Goal: Feedback & Contribution: Contribute content

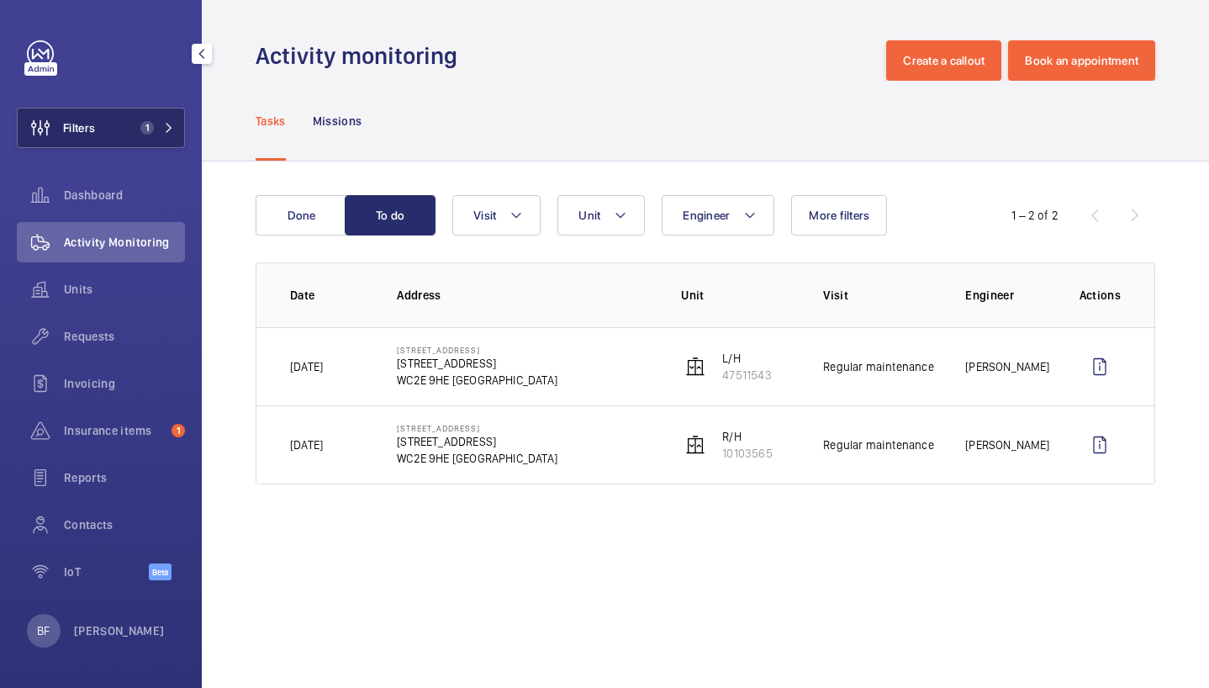
click at [178, 132] on button "Filters 1" at bounding box center [101, 128] width 168 height 40
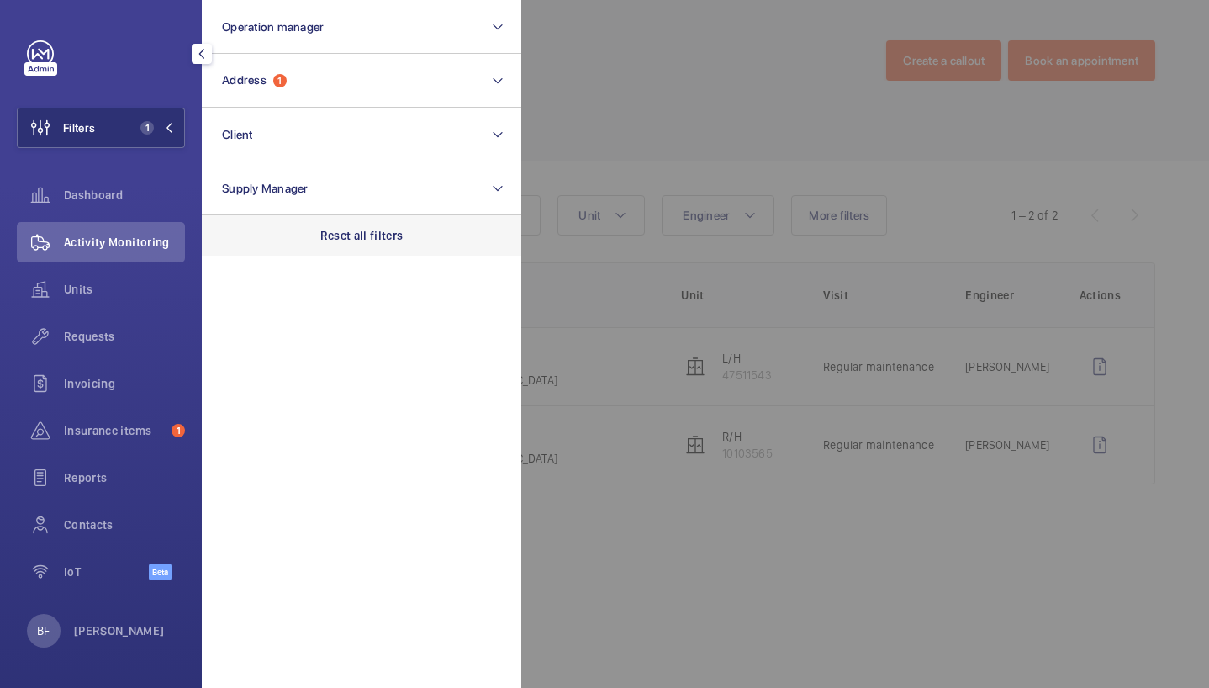
click at [331, 241] on p "Reset all filters" at bounding box center [361, 235] width 83 height 17
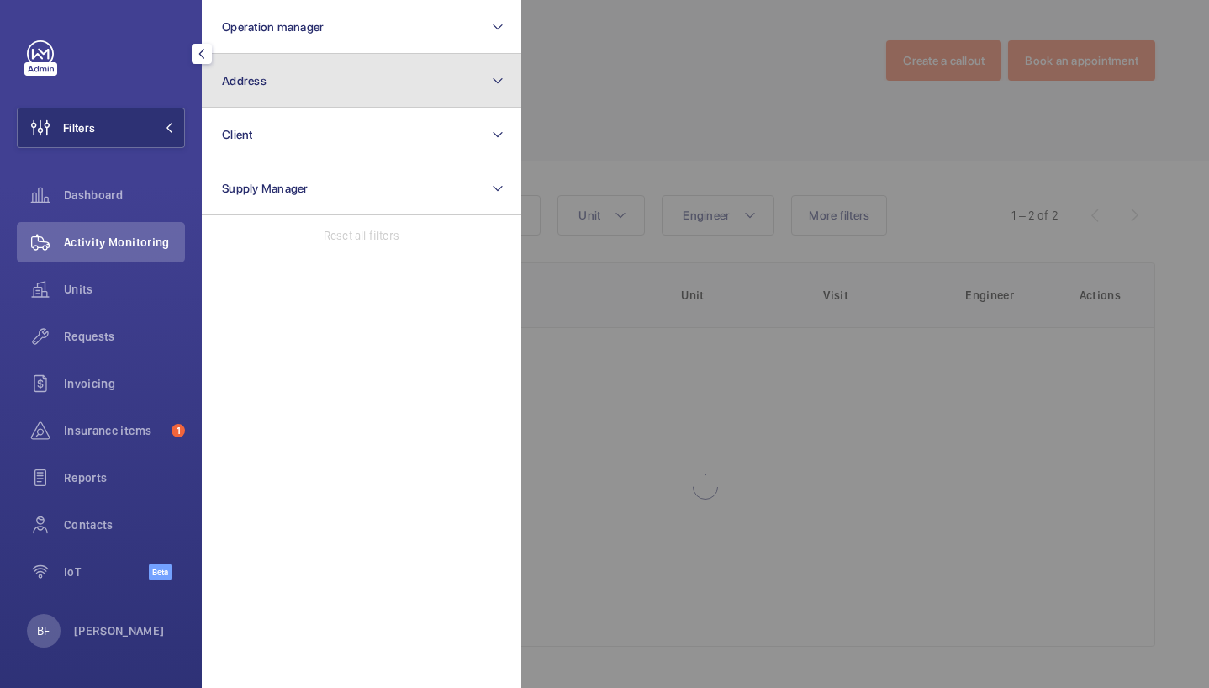
click at [394, 75] on button "Address" at bounding box center [361, 81] width 319 height 54
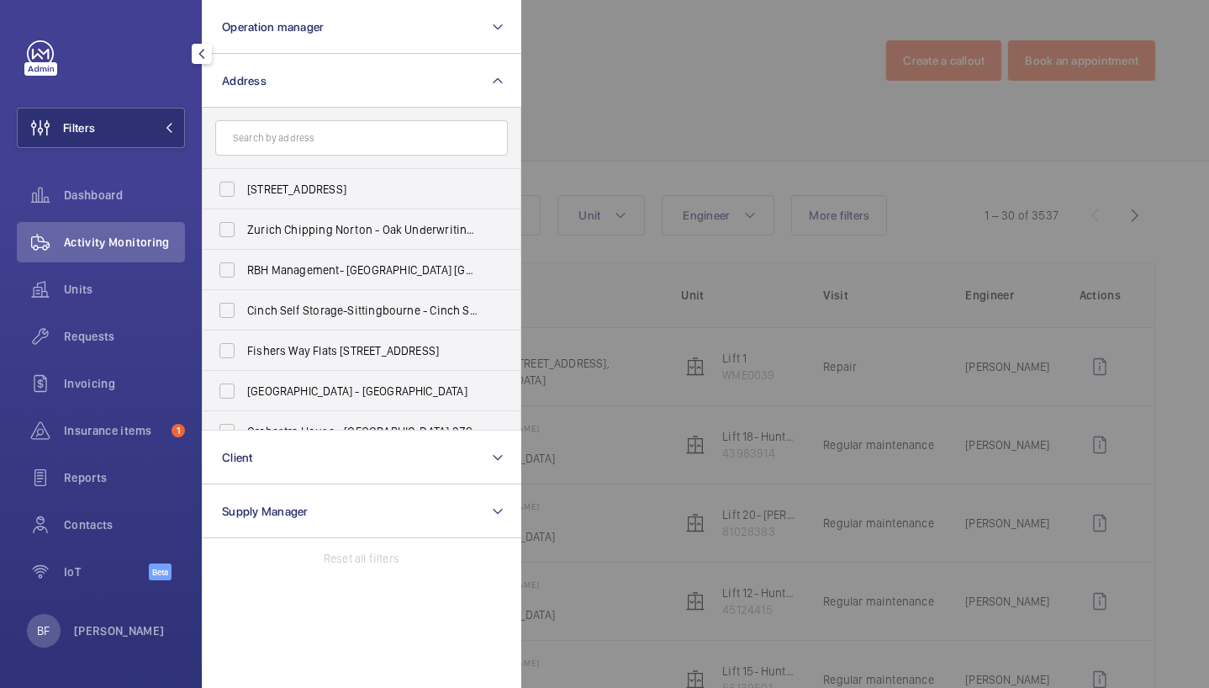
click at [366, 128] on input "text" at bounding box center [361, 137] width 293 height 35
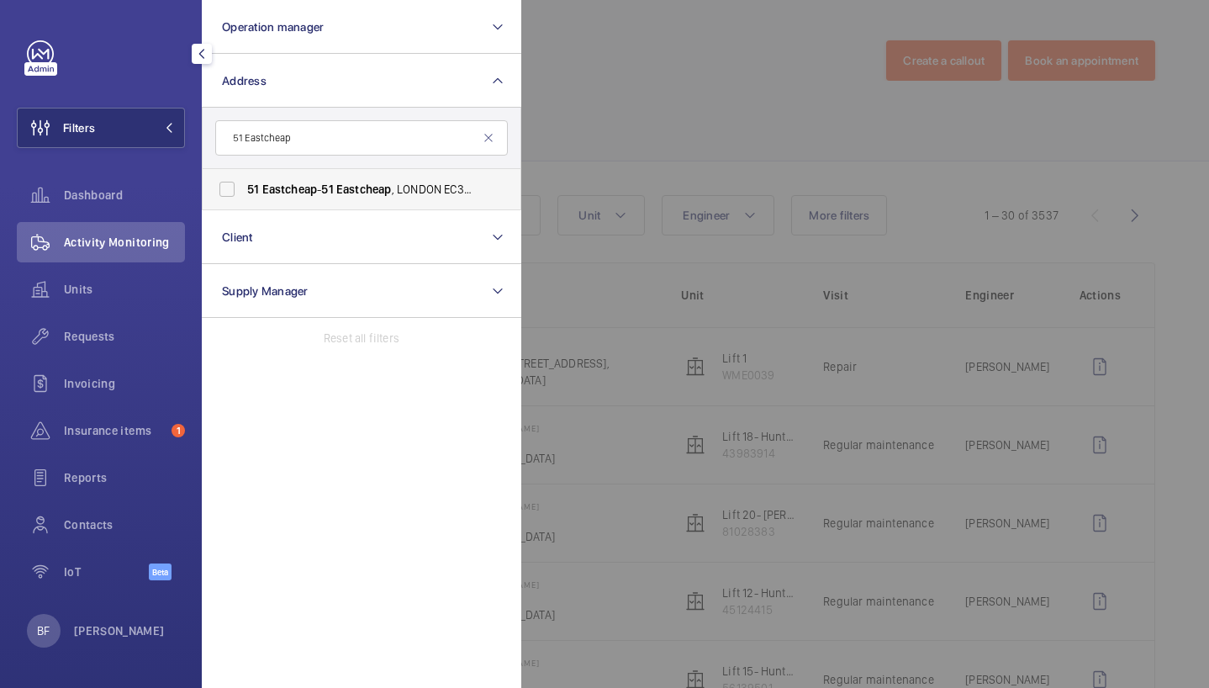
type input "51 Eastcheap"
click at [315, 186] on span "Eastcheap" at bounding box center [289, 188] width 55 height 13
click at [244, 186] on input "[STREET_ADDRESS]" at bounding box center [227, 189] width 34 height 34
checkbox input "true"
click at [790, 66] on div at bounding box center [1125, 344] width 1209 height 688
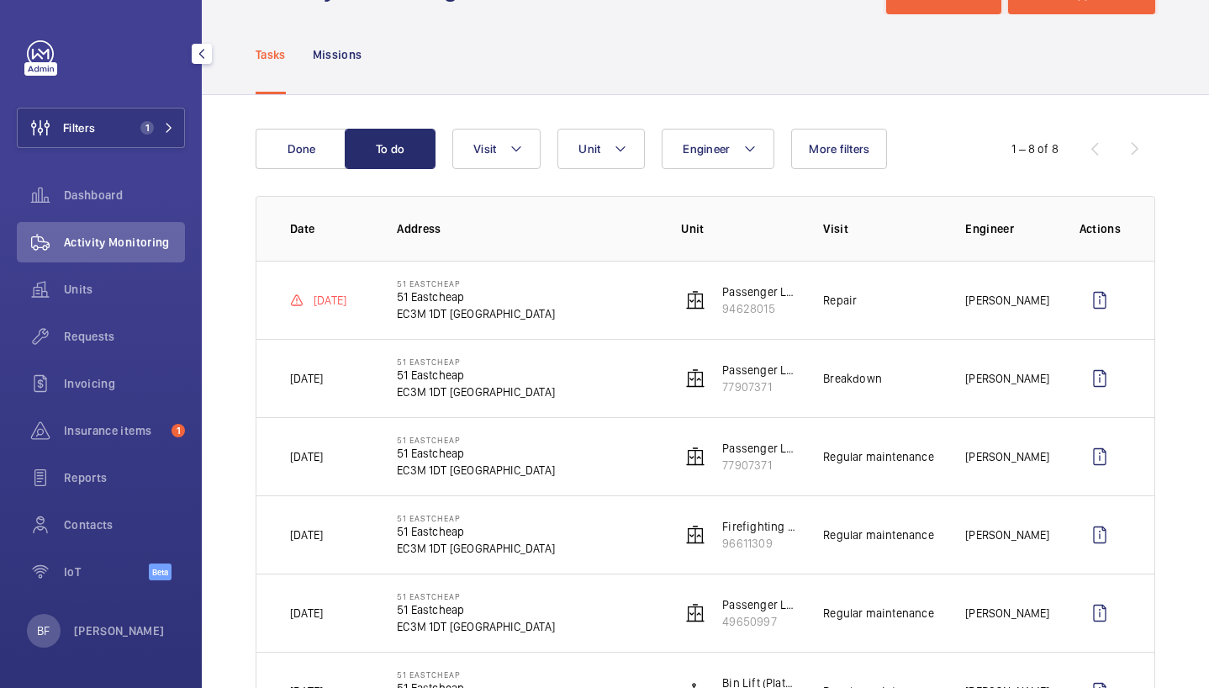
scroll to position [75, 0]
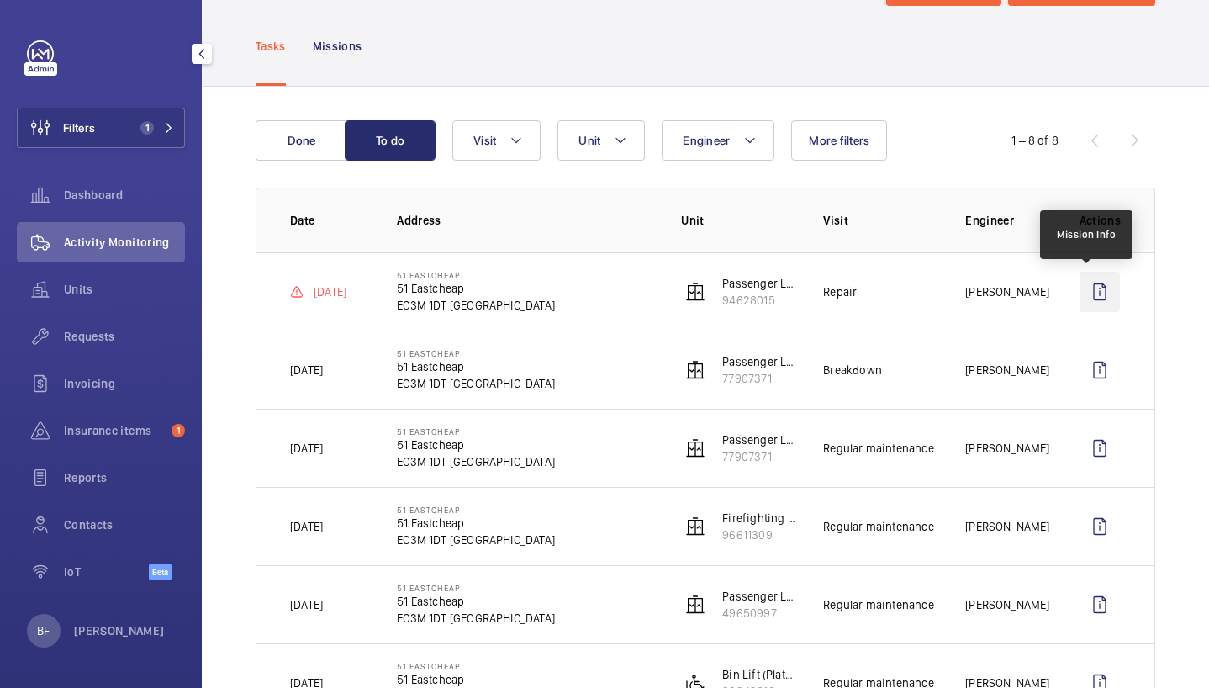
click at [1094, 295] on wm-front-icon-button at bounding box center [1099, 292] width 40 height 40
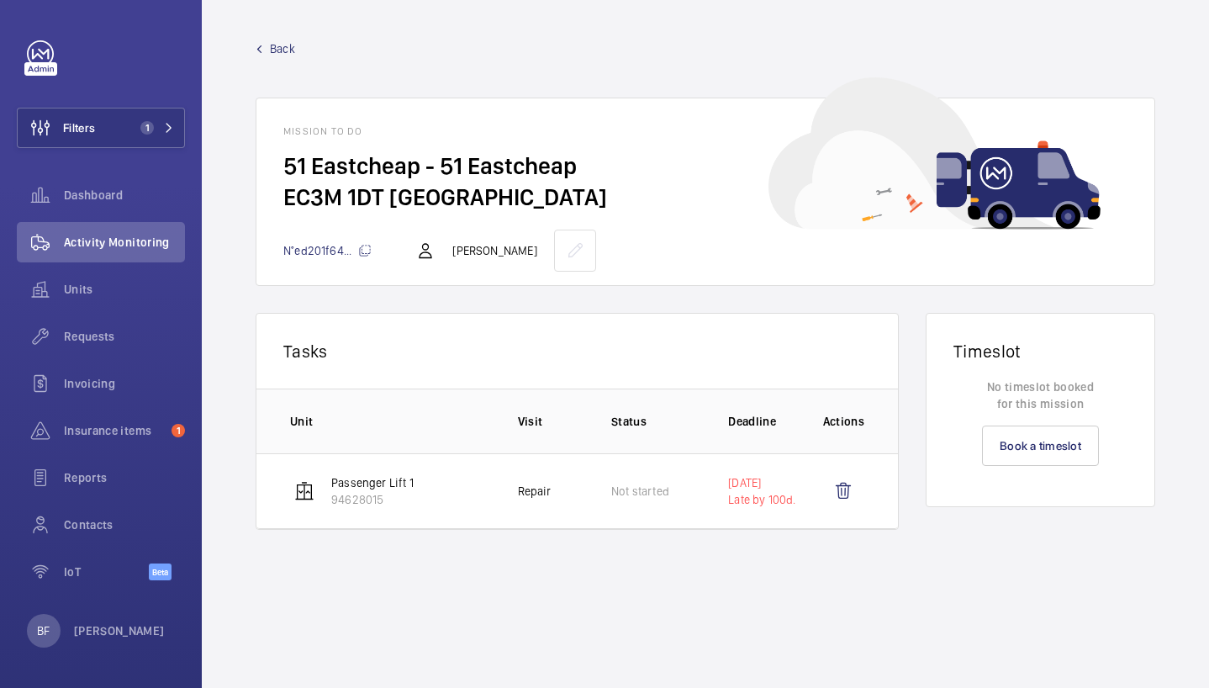
click at [290, 50] on span "Back" at bounding box center [282, 48] width 25 height 17
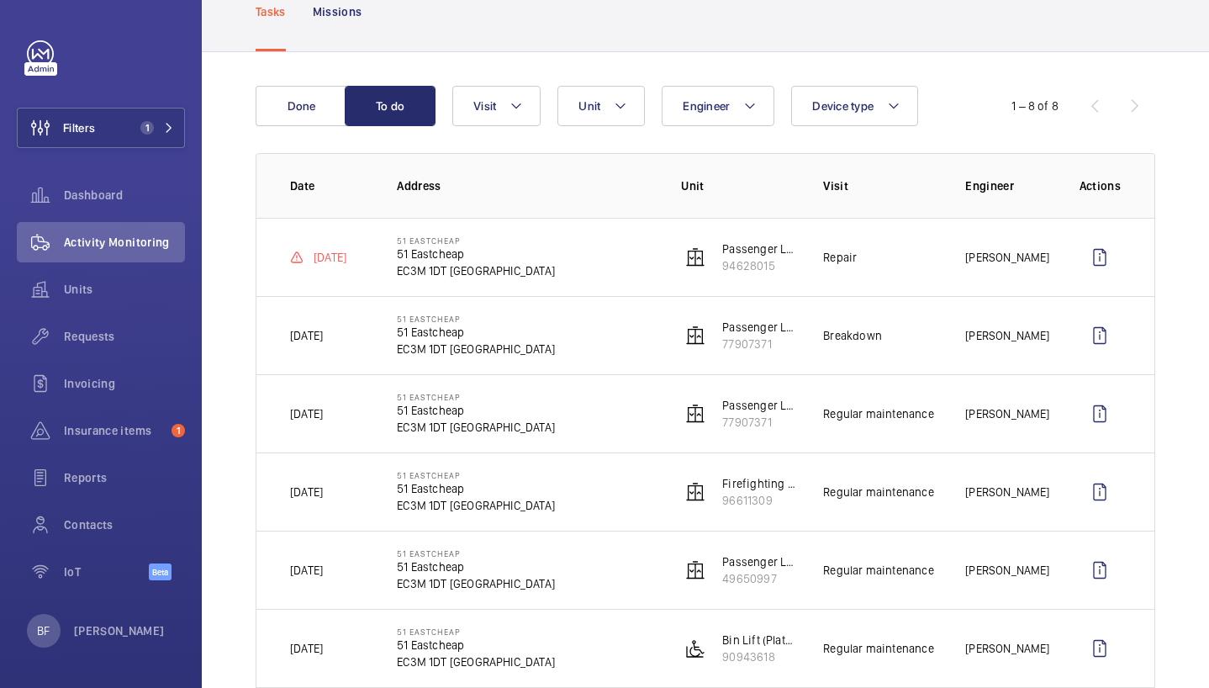
scroll to position [113, 0]
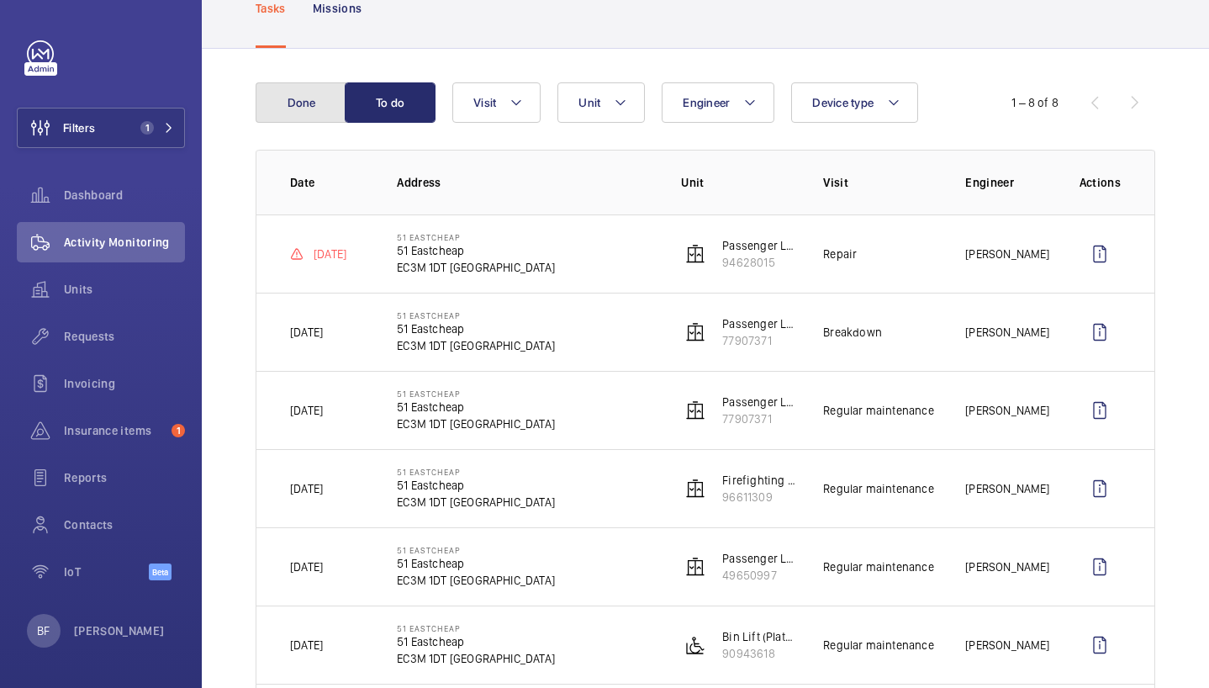
click at [304, 95] on button "Done" at bounding box center [301, 102] width 91 height 40
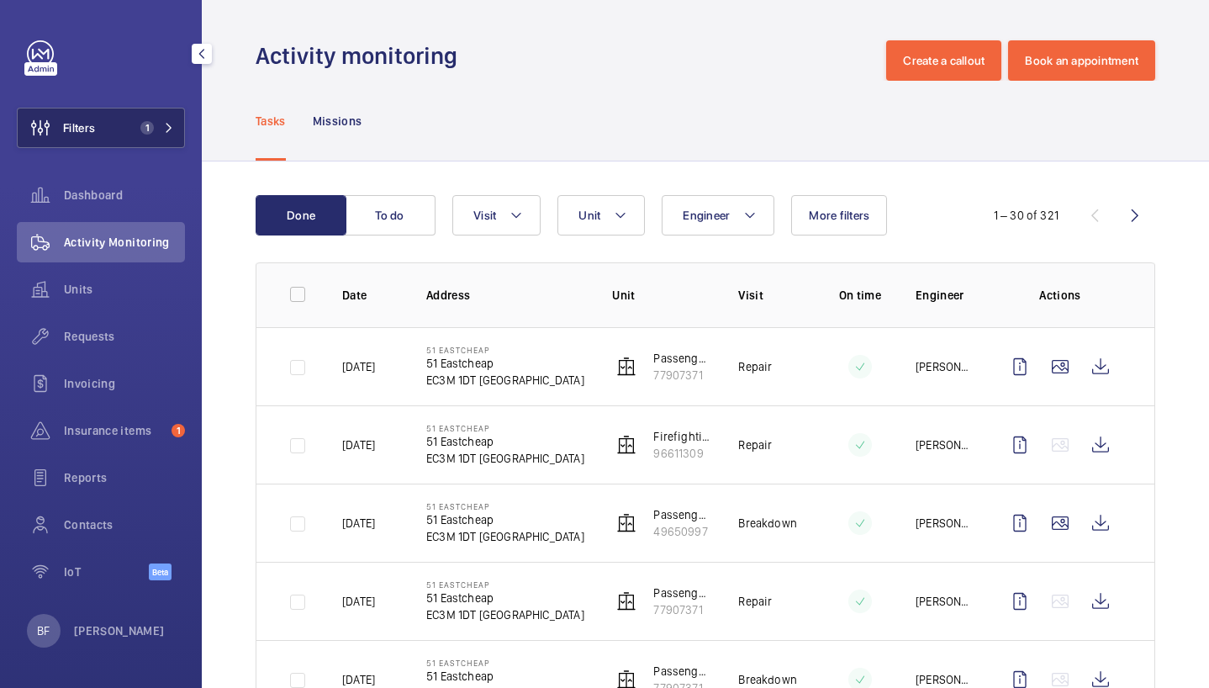
click at [162, 127] on span "1" at bounding box center [154, 127] width 40 height 13
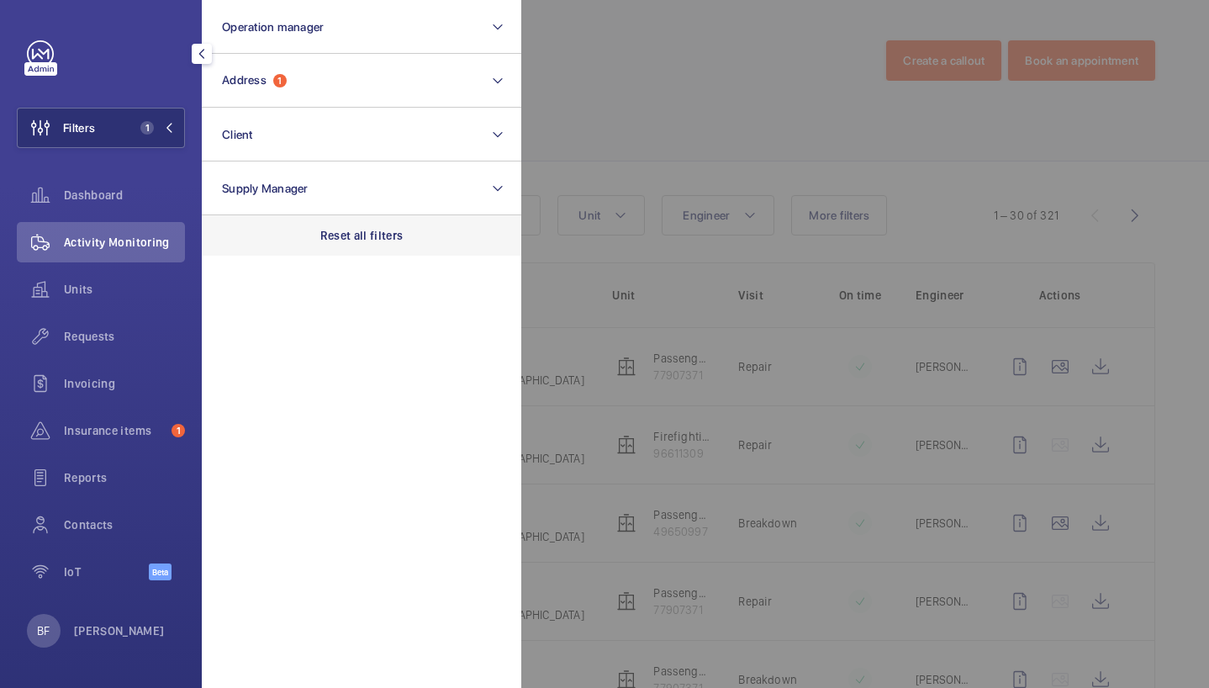
click at [329, 241] on p "Reset all filters" at bounding box center [361, 235] width 83 height 17
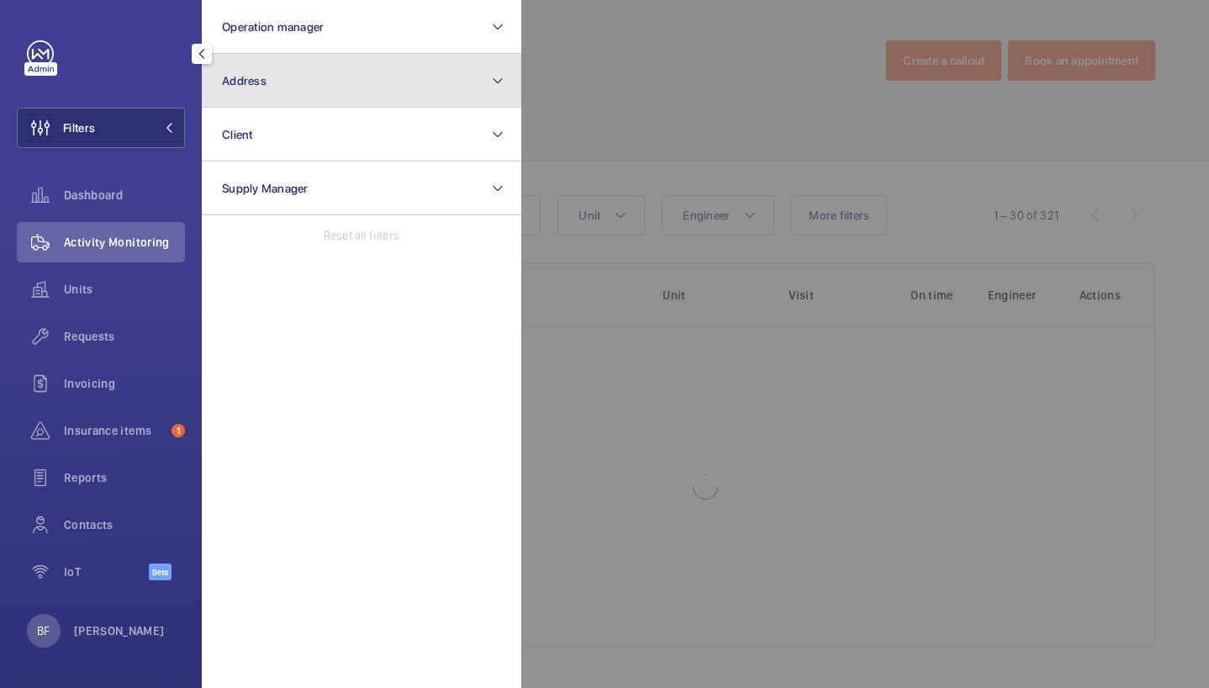
click at [357, 82] on button "Address" at bounding box center [361, 81] width 319 height 54
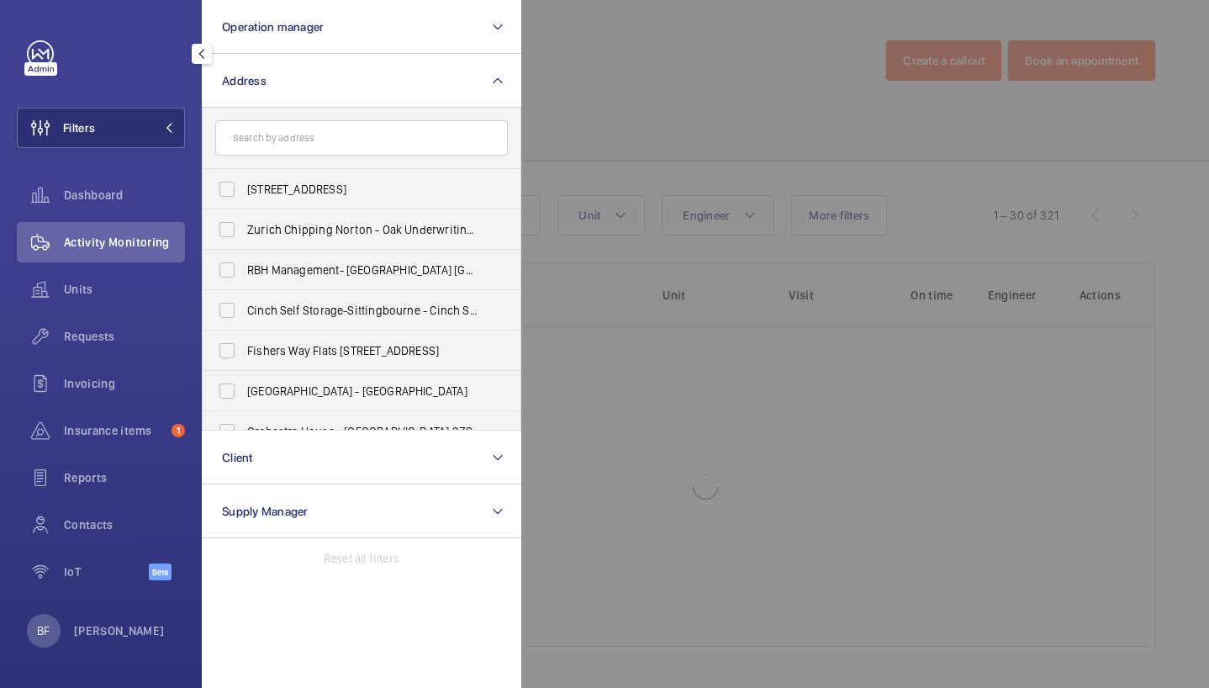
click at [335, 124] on input "text" at bounding box center [361, 137] width 293 height 35
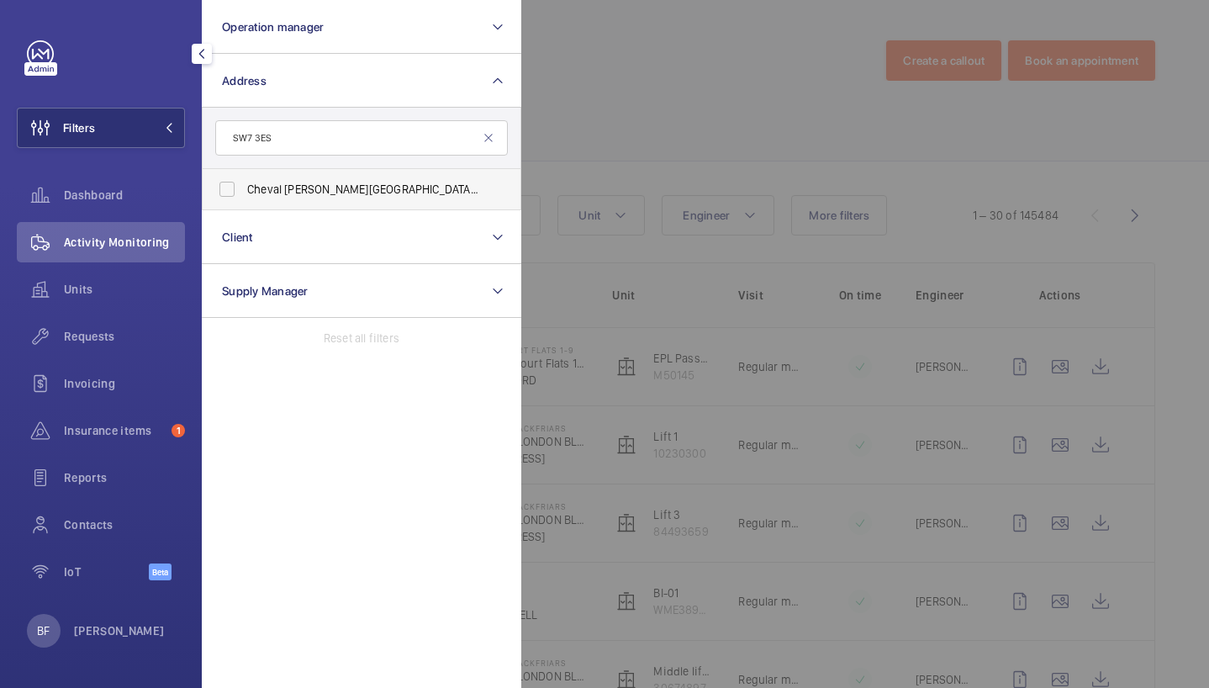
type input "SW7 3ES"
click at [335, 192] on span "Cheval [PERSON_NAME][GEOGRAPHIC_DATA] - [STREET_ADDRESS][PERSON_NAME]" at bounding box center [362, 189] width 231 height 17
click at [244, 192] on input "Cheval [PERSON_NAME][GEOGRAPHIC_DATA] - [STREET_ADDRESS][PERSON_NAME]" at bounding box center [227, 189] width 34 height 34
checkbox input "true"
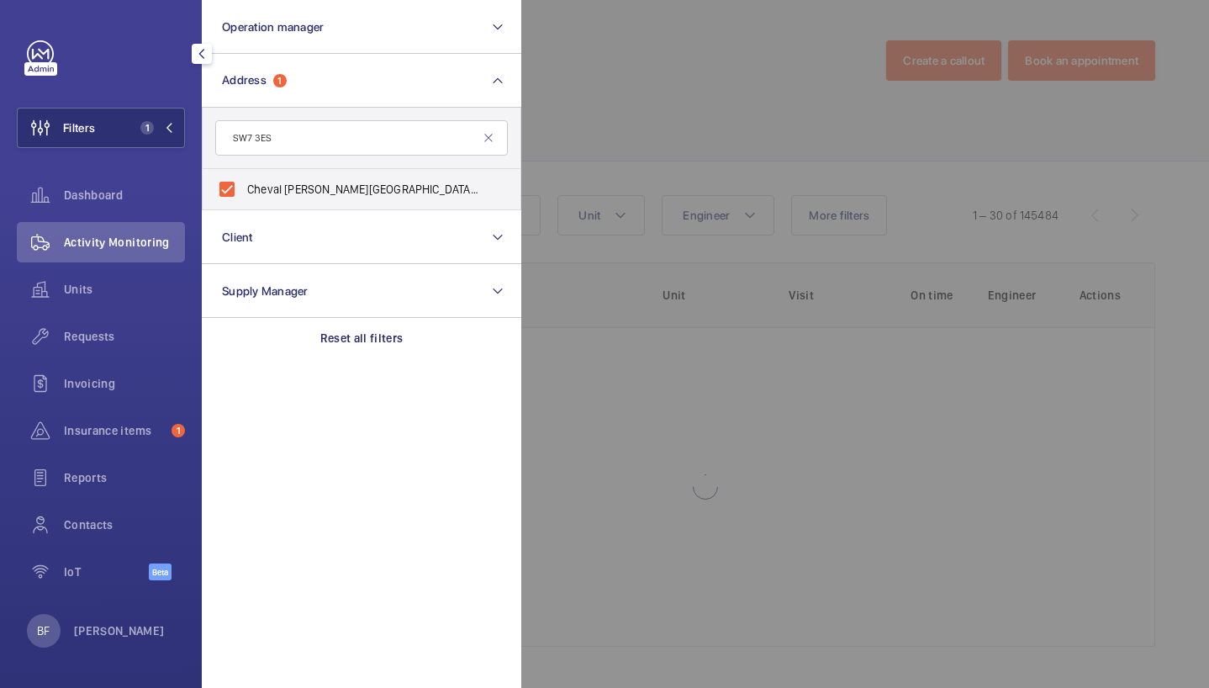
click at [620, 176] on div at bounding box center [1125, 344] width 1209 height 688
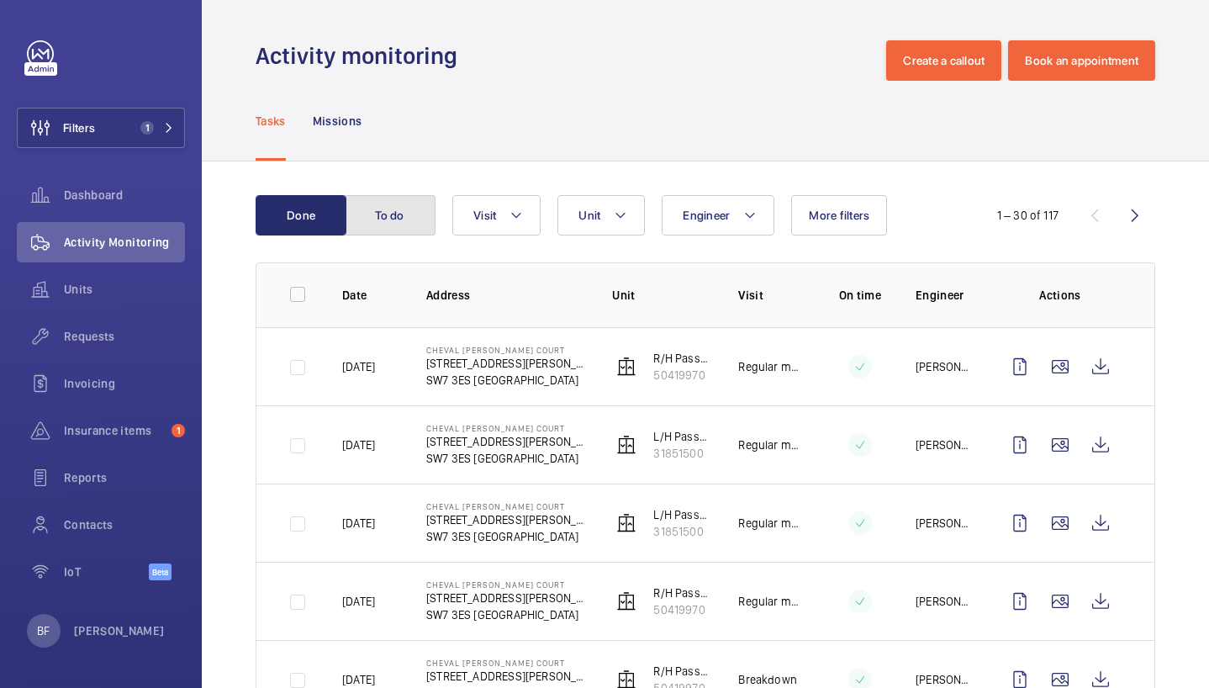
click at [381, 215] on button "To do" at bounding box center [390, 215] width 91 height 40
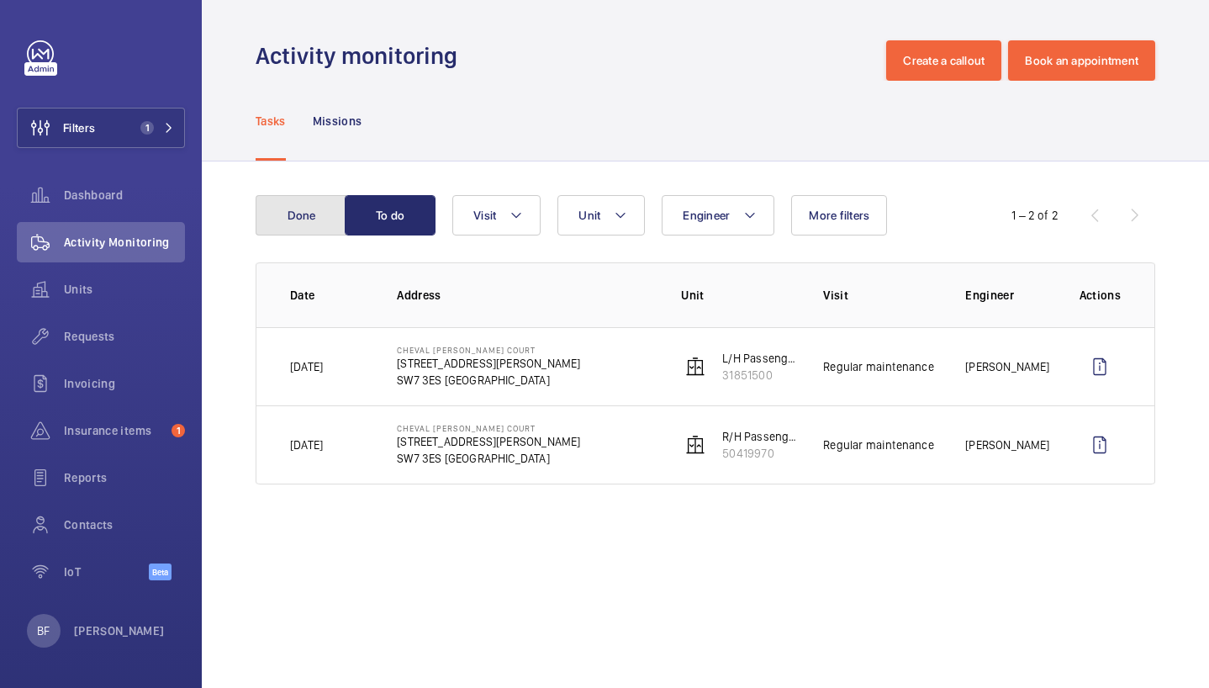
click at [301, 217] on button "Done" at bounding box center [301, 215] width 91 height 40
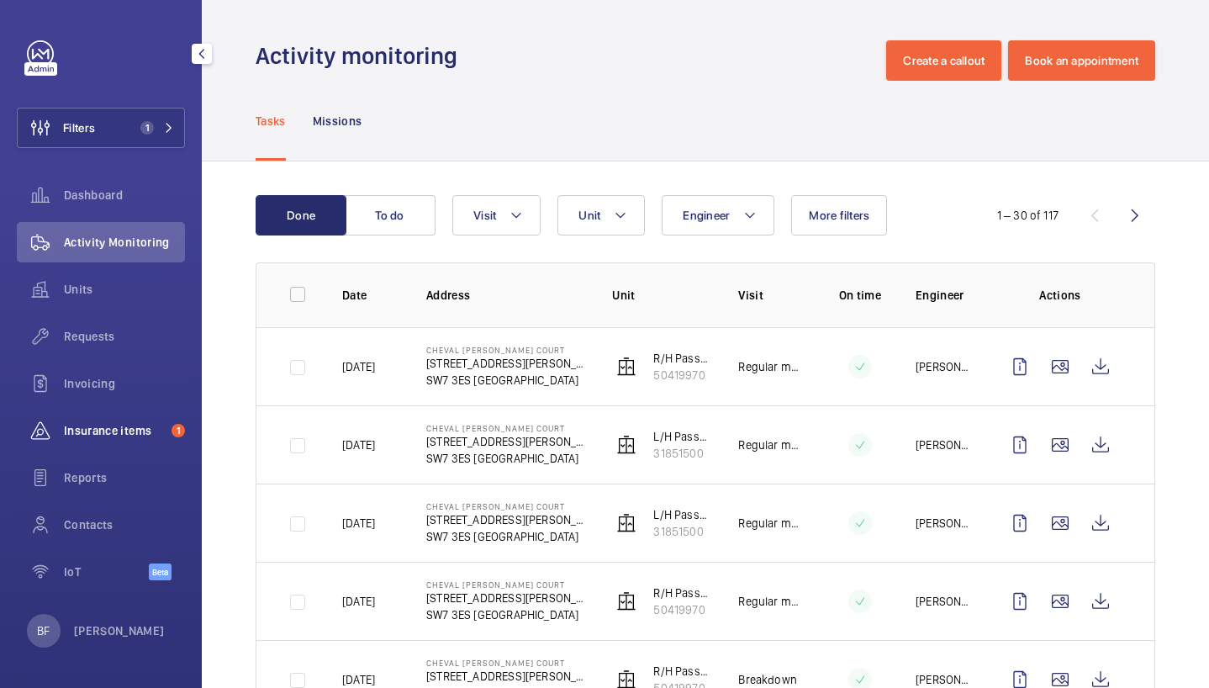
click at [117, 433] on span "Insurance items" at bounding box center [114, 430] width 101 height 17
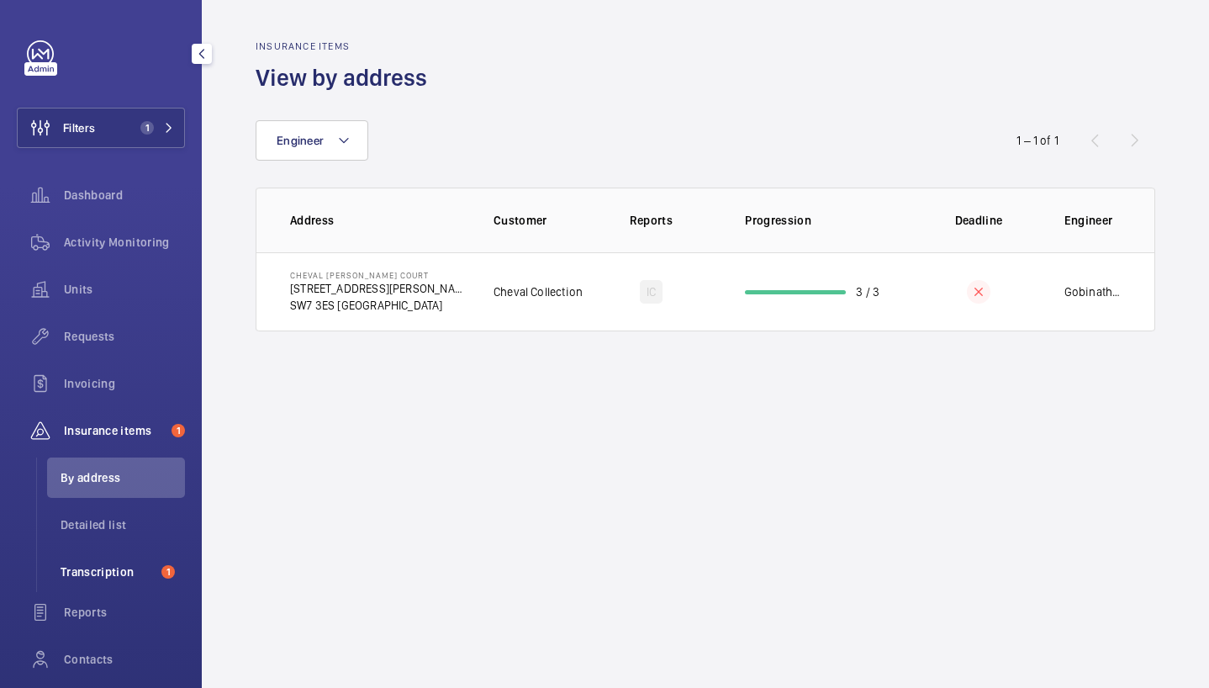
click at [98, 576] on span "Transcription" at bounding box center [108, 571] width 94 height 17
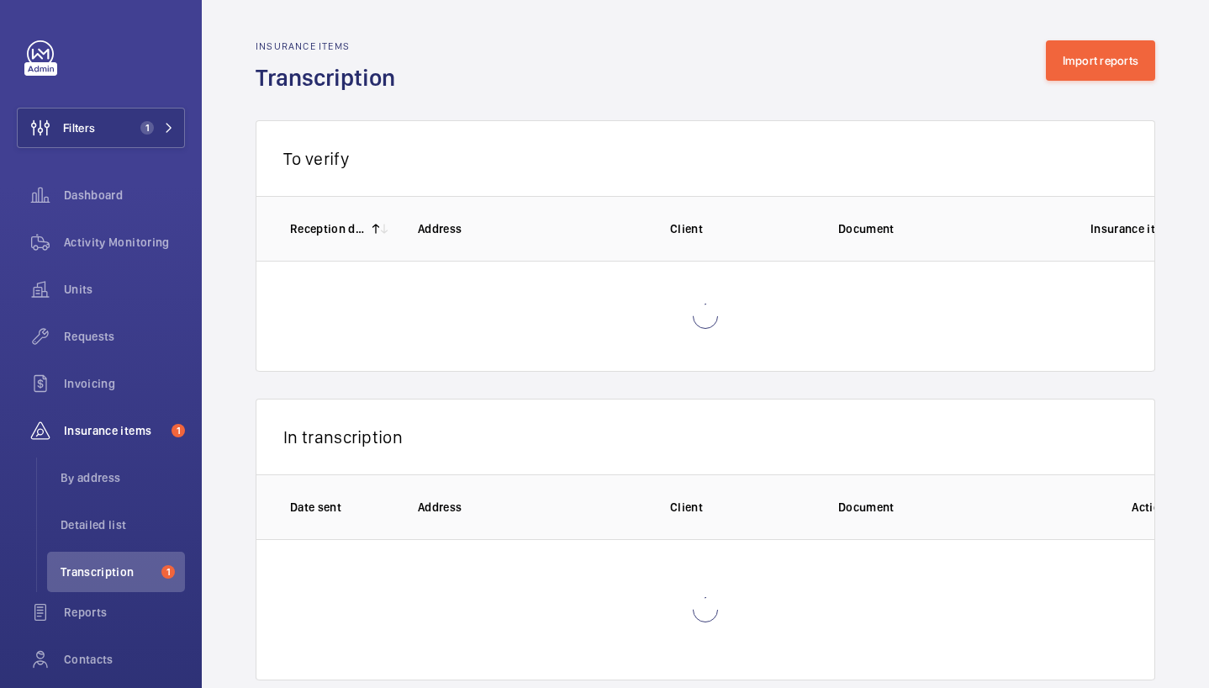
click at [1067, 83] on div "Insurance items Transcription Import reports" at bounding box center [705, 66] width 899 height 53
click at [1075, 61] on button "Import reports" at bounding box center [1101, 60] width 110 height 40
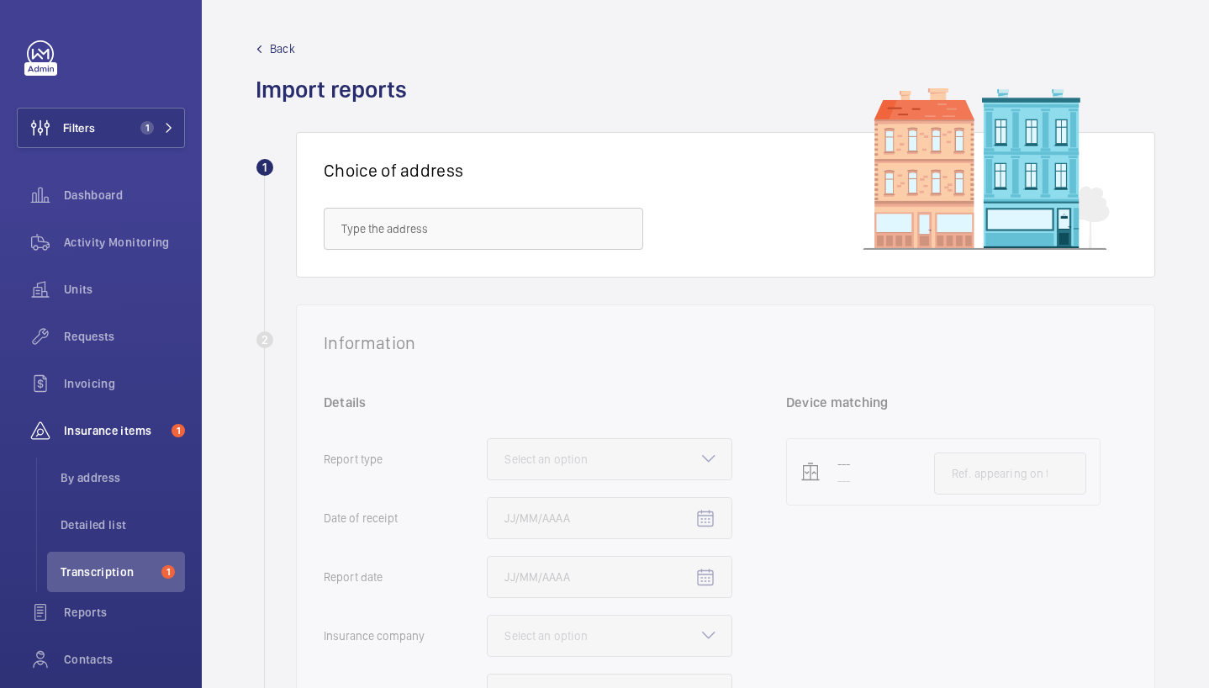
click at [678, 78] on div "Back Import reports" at bounding box center [705, 72] width 899 height 65
click at [461, 222] on input "text" at bounding box center [483, 229] width 319 height 42
paste input "SW7 3ES"
click at [428, 294] on mat-option "Cheval [PERSON_NAME][GEOGRAPHIC_DATA] - [STREET_ADDRESS][PERSON_NAME]" at bounding box center [483, 279] width 318 height 40
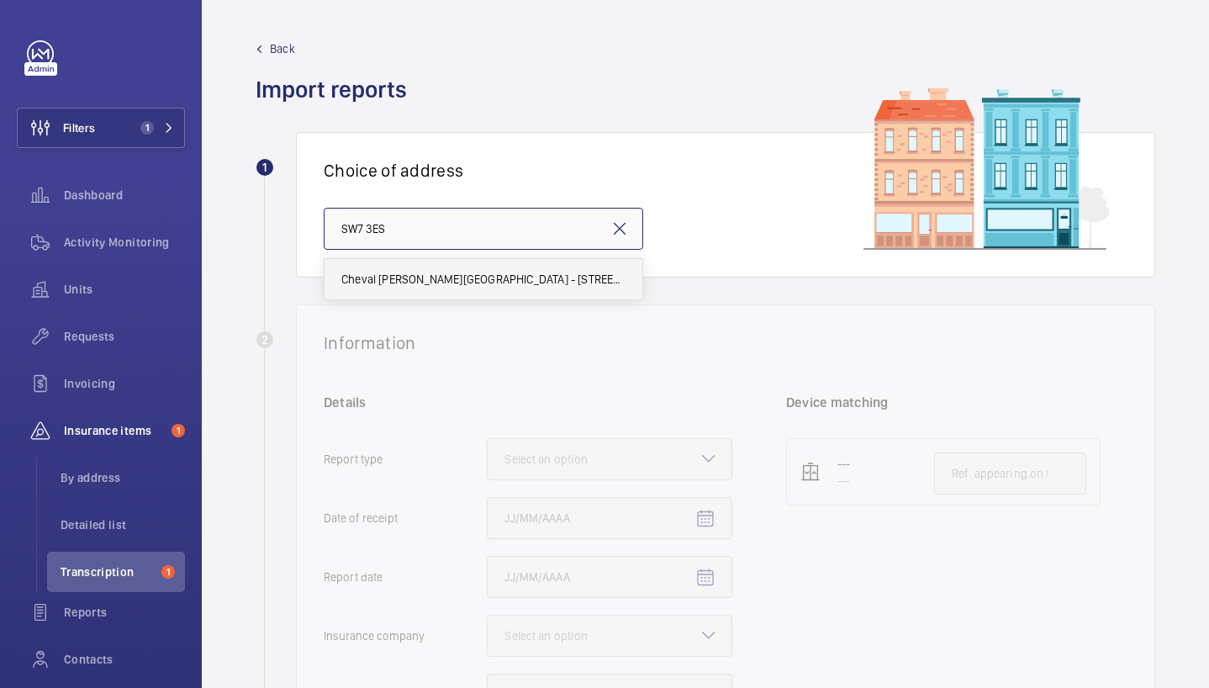
type input "Cheval [PERSON_NAME][GEOGRAPHIC_DATA] - [STREET_ADDRESS][PERSON_NAME]"
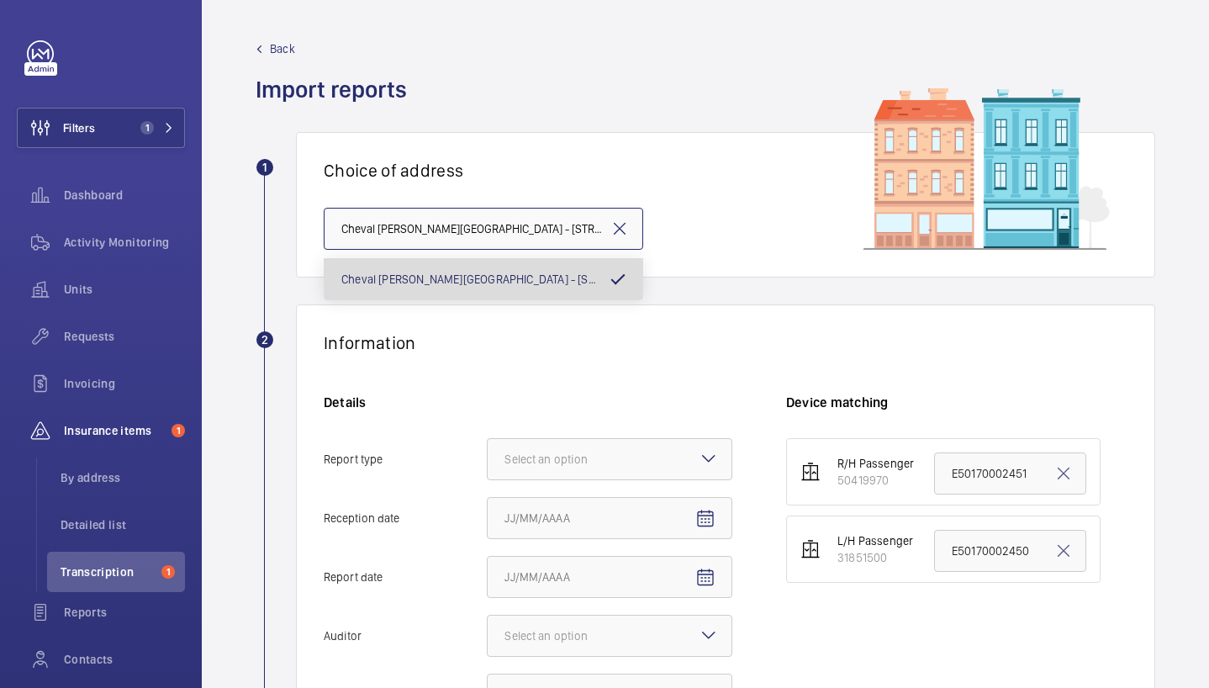
scroll to position [0, 57]
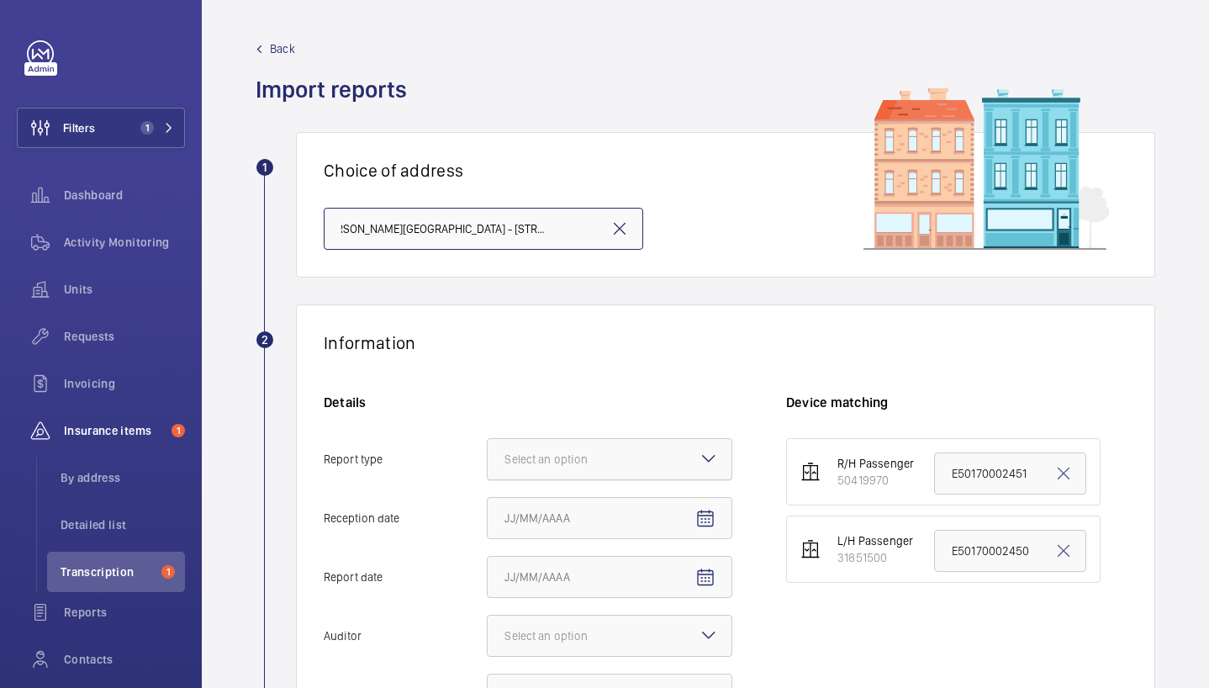
click at [613, 462] on div "Select an option" at bounding box center [566, 459] width 125 height 17
click at [488, 462] on input "Report type Select an option" at bounding box center [488, 459] width 0 height 40
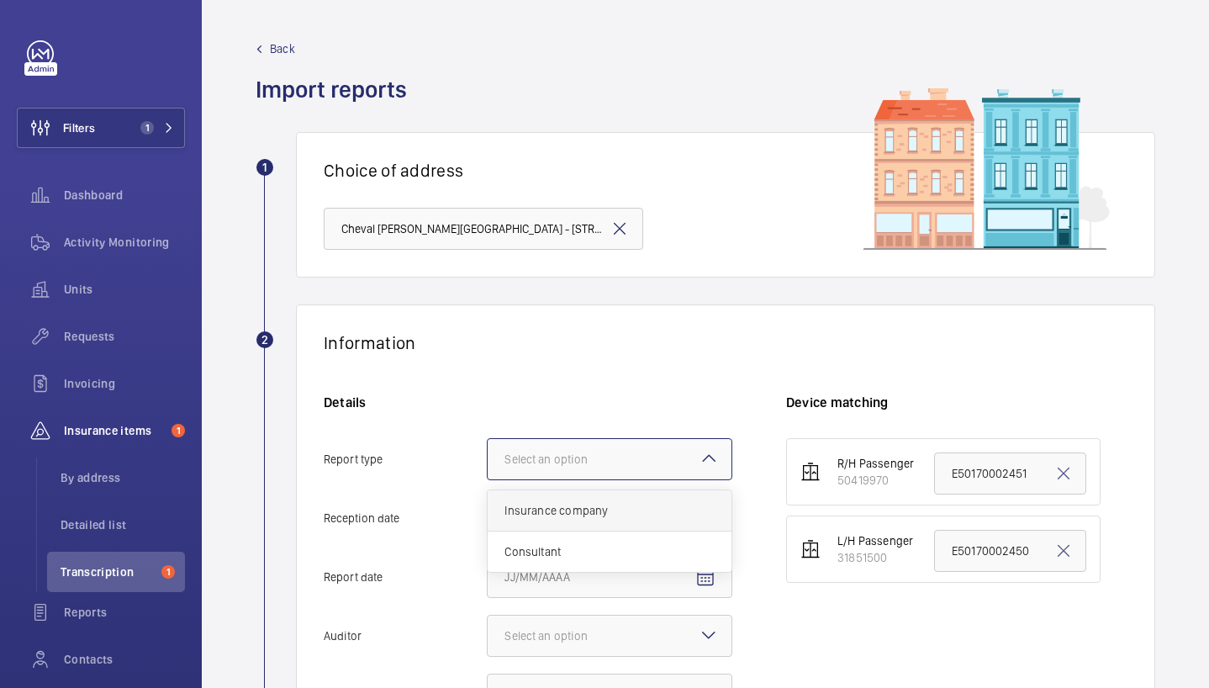
click at [612, 525] on div "Insurance company" at bounding box center [610, 510] width 244 height 41
click at [488, 479] on input "Report type Select an option Insurance company Consultant" at bounding box center [488, 459] width 0 height 40
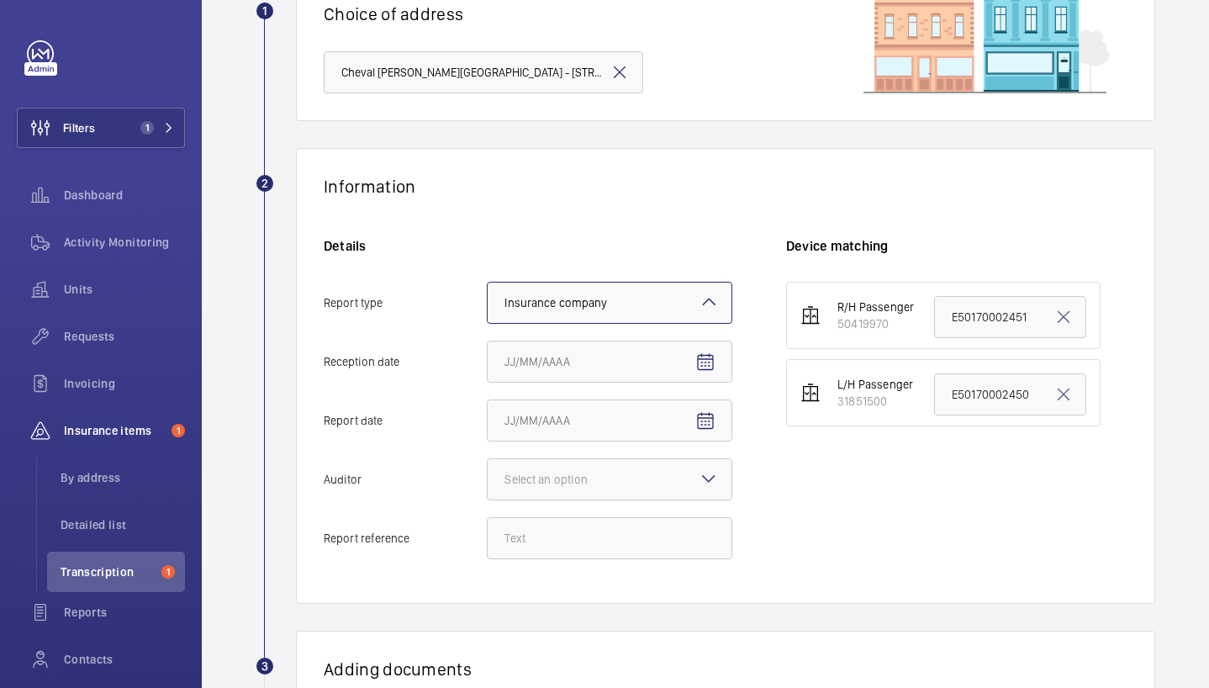
scroll to position [163, 0]
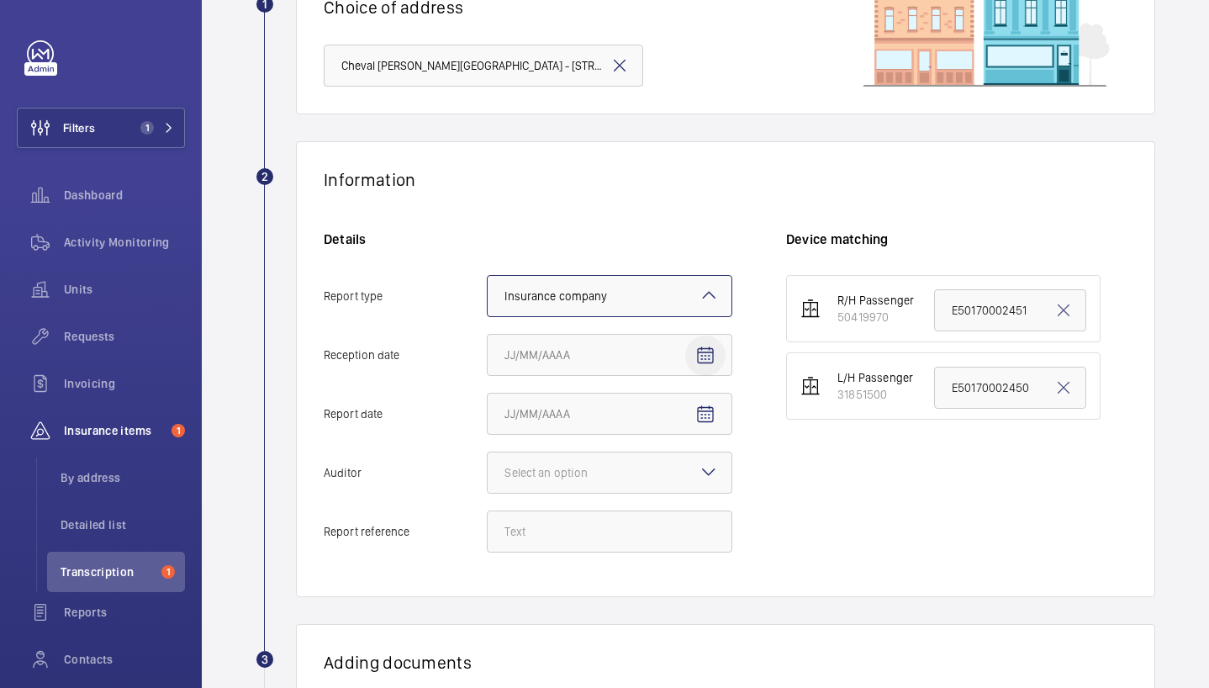
click at [714, 356] on mat-icon "Open calendar" at bounding box center [705, 355] width 20 height 20
click at [548, 554] on span "11" at bounding box center [545, 559] width 30 height 30
type input "[DATE]"
click at [712, 410] on mat-icon "Open calendar" at bounding box center [705, 414] width 20 height 20
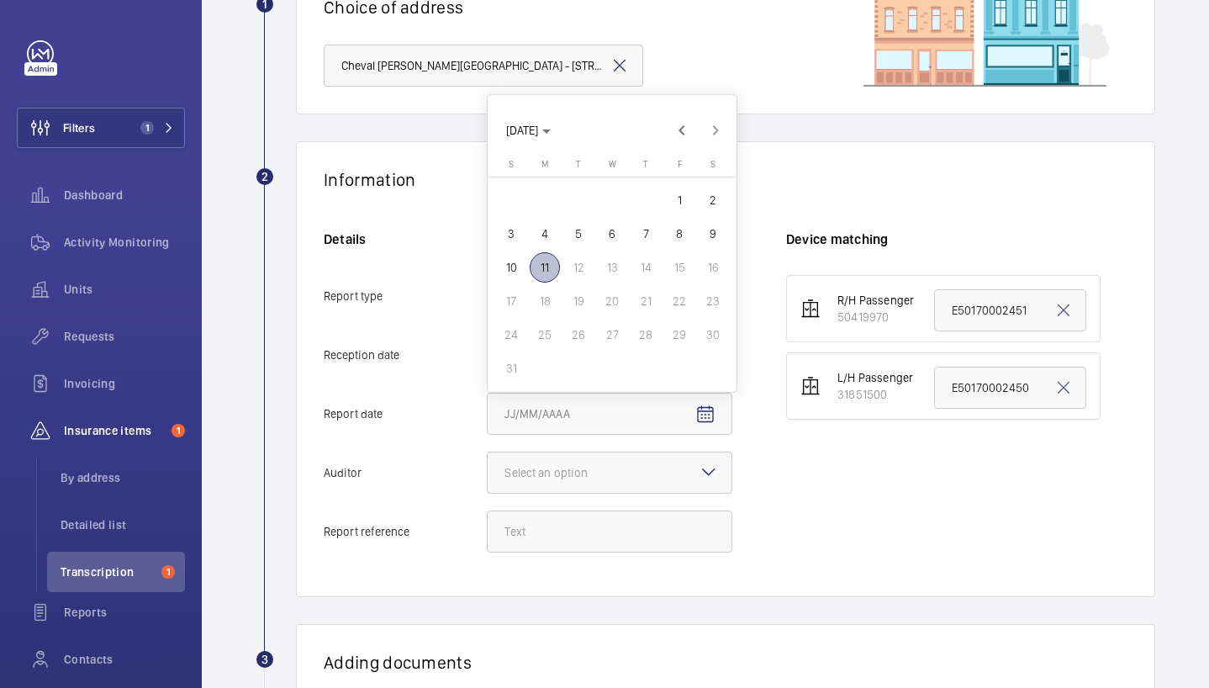
click at [683, 242] on span "8" at bounding box center [679, 234] width 30 height 30
type input "[DATE]"
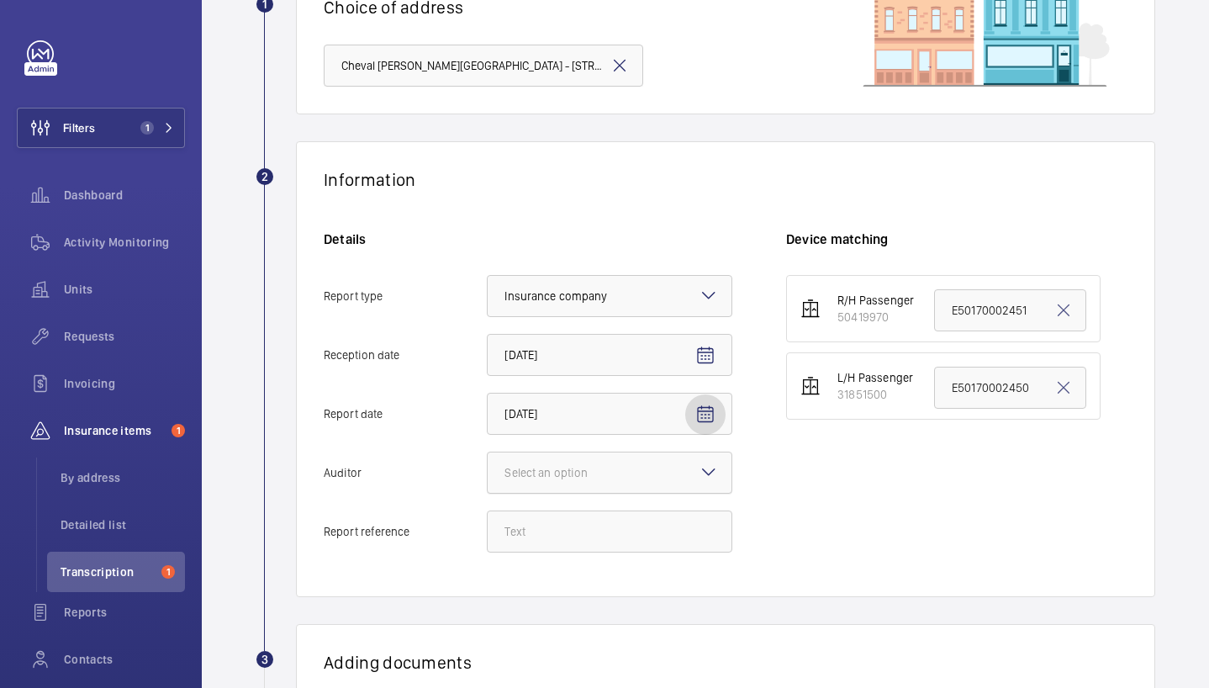
click at [584, 474] on div "Select an option" at bounding box center [566, 472] width 125 height 17
click at [488, 474] on input "Auditor Select an option" at bounding box center [488, 472] width 0 height 40
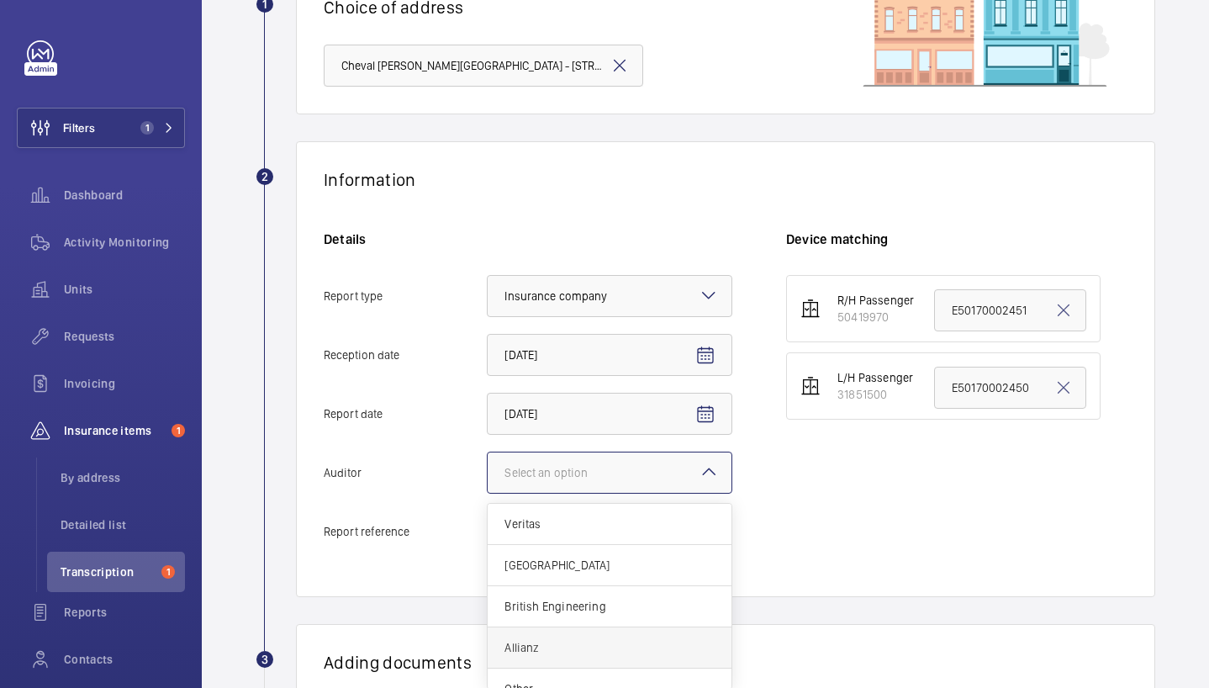
click at [565, 646] on span "Allianz" at bounding box center [609, 647] width 210 height 17
click at [488, 493] on input "Auditor Select an option Veritas Zurich British Engineering Allianz Other" at bounding box center [488, 472] width 0 height 40
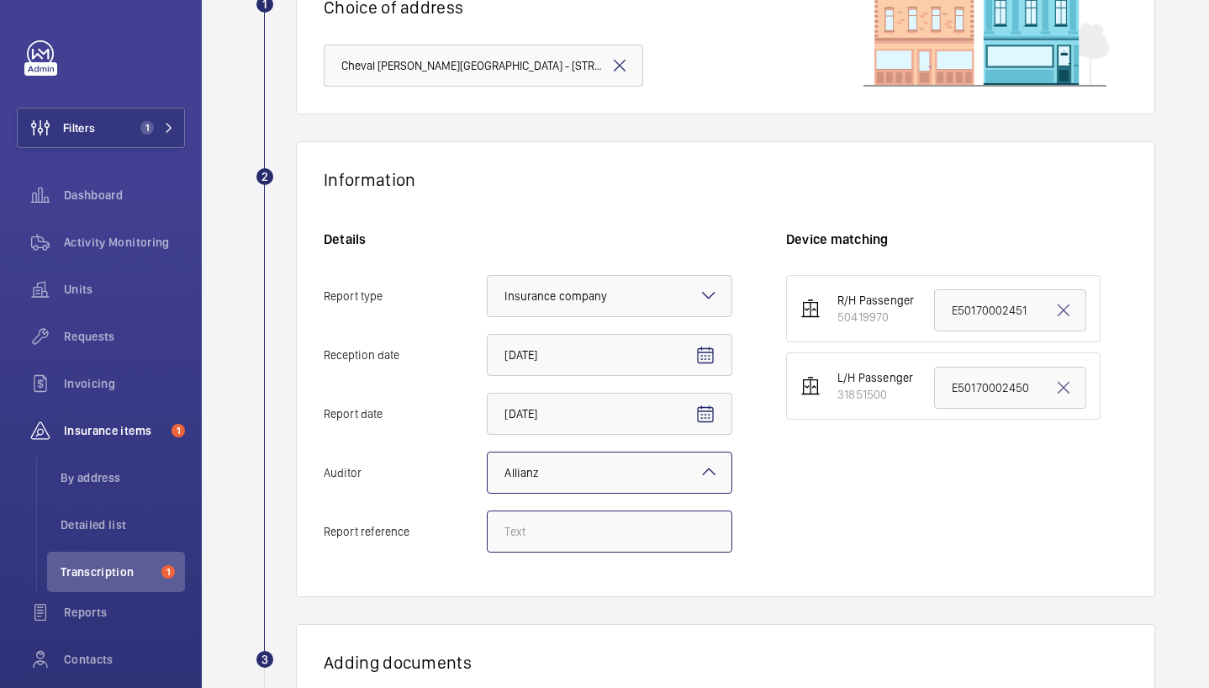
click at [562, 537] on input "Report reference" at bounding box center [609, 531] width 245 height 42
paste input "SW7 3ES"
click at [530, 530] on input "SW7 3ES" at bounding box center [609, 531] width 245 height 42
click at [530, 528] on input "SW7 3ES" at bounding box center [609, 531] width 245 height 42
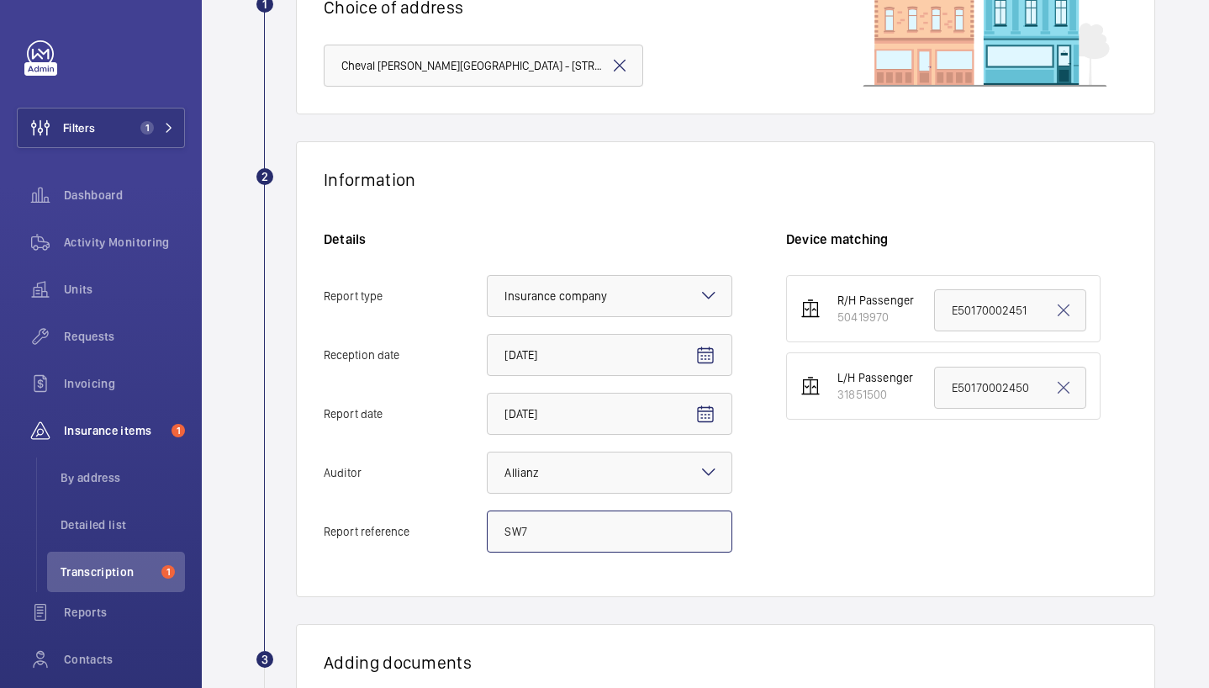
type input "SW7\"
click at [533, 518] on input "SW7\" at bounding box center [609, 531] width 245 height 42
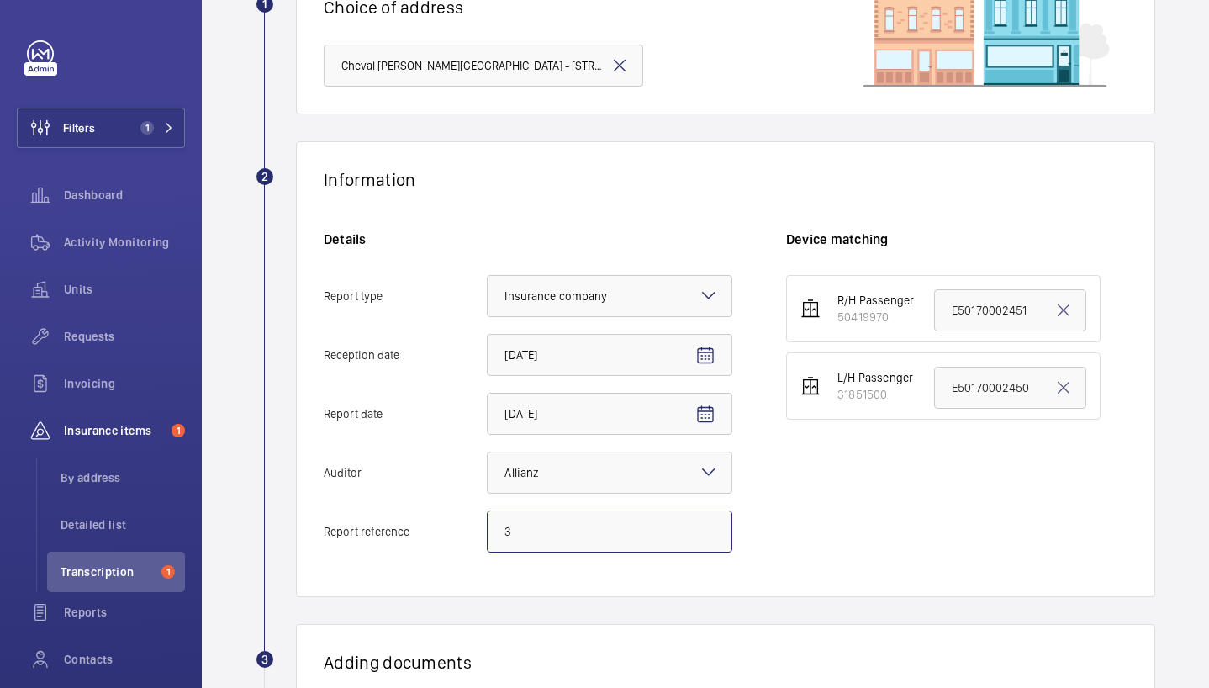
click at [530, 536] on input "3" at bounding box center [609, 531] width 245 height 42
paste input "925351-08082025_133517_1"
type input "3925351-08082025_133517_1"
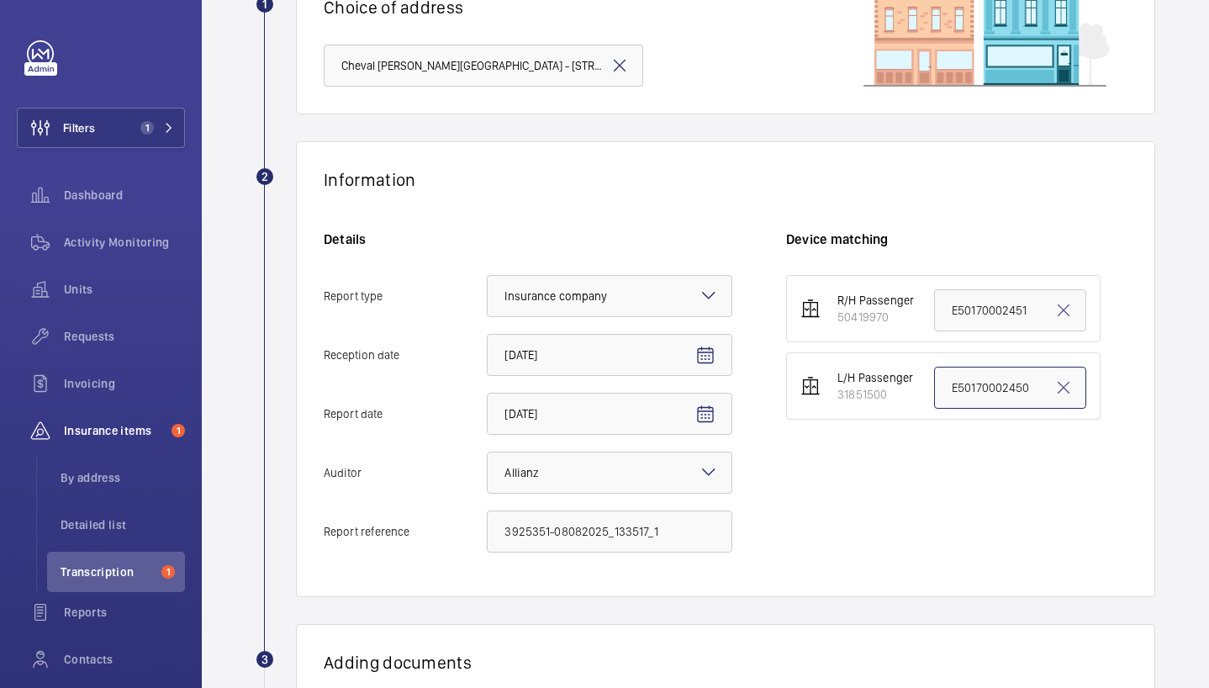
click at [976, 402] on input "E50170002450" at bounding box center [1010, 387] width 152 height 42
click at [968, 388] on input "E50170002450" at bounding box center [1010, 387] width 152 height 42
paste input "3925351-08082025_133517_1"
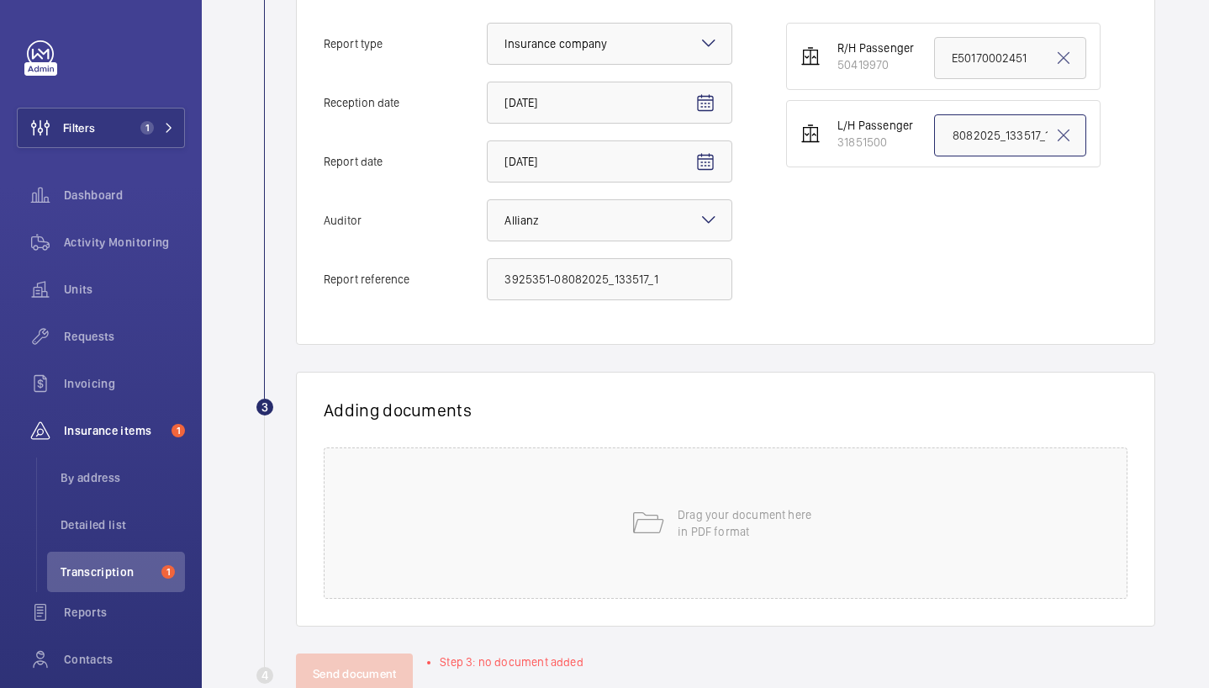
scroll to position [425, 0]
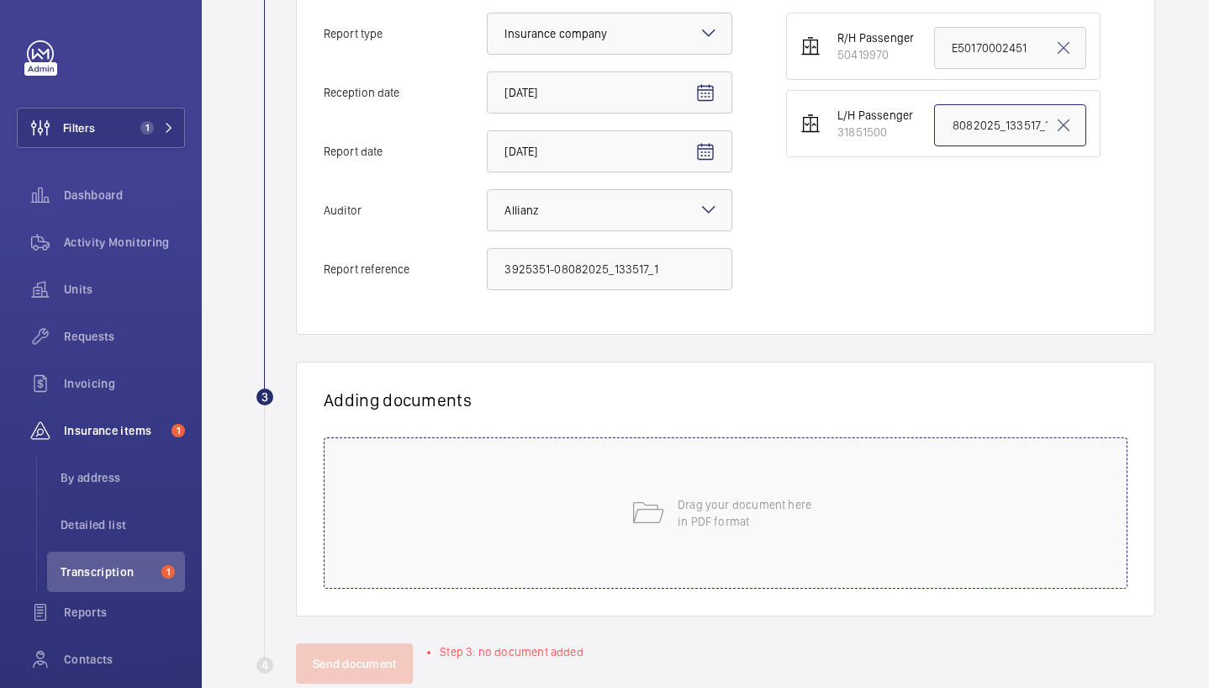
type input "3925351-08082025_133517_1"
click at [834, 496] on div "Drag your document here in PDF format" at bounding box center [726, 512] width 804 height 151
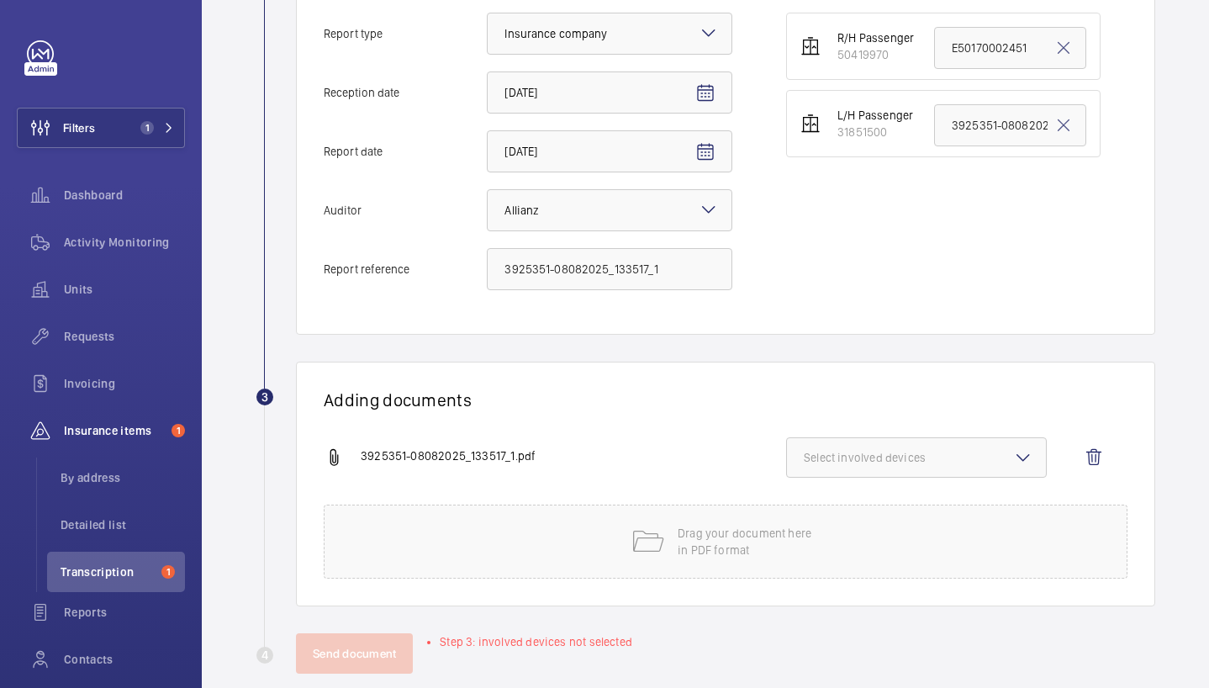
click at [829, 445] on button "Select involved devices" at bounding box center [916, 457] width 261 height 40
click at [852, 562] on label "31851500" at bounding box center [904, 550] width 234 height 40
click at [828, 562] on input "31851500" at bounding box center [811, 551] width 34 height 34
checkbox input "true"
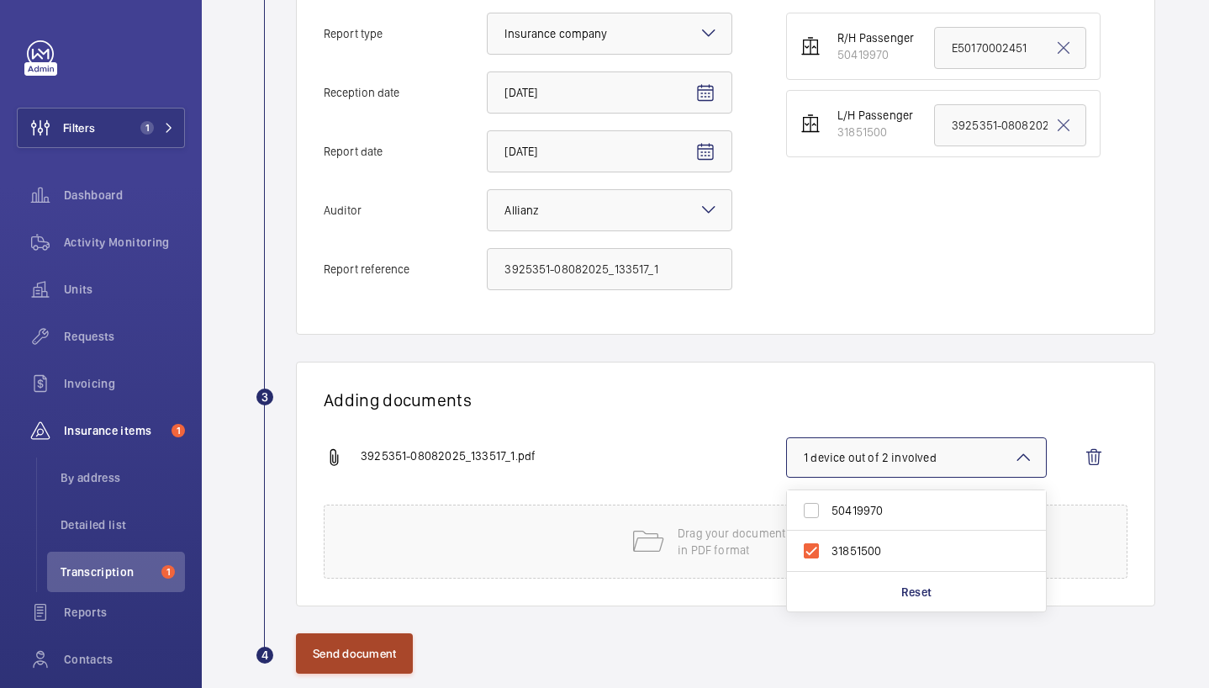
click at [375, 650] on button "Send document" at bounding box center [354, 653] width 117 height 40
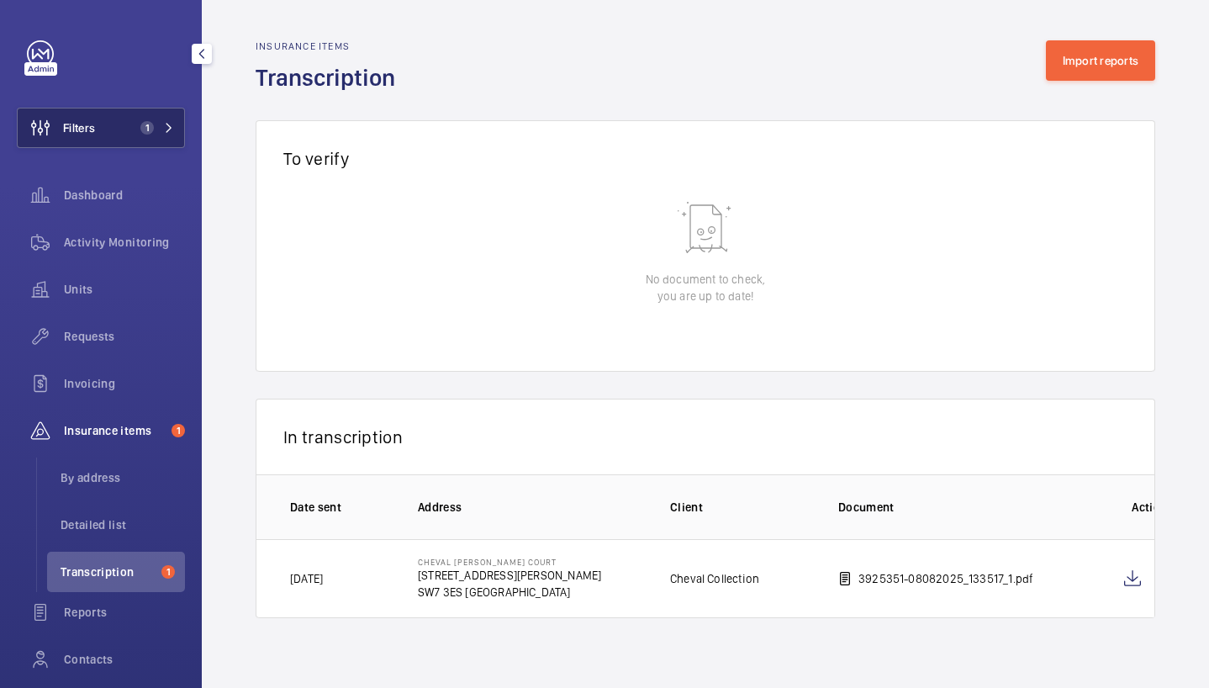
click at [126, 135] on button "Filters 1" at bounding box center [101, 128] width 168 height 40
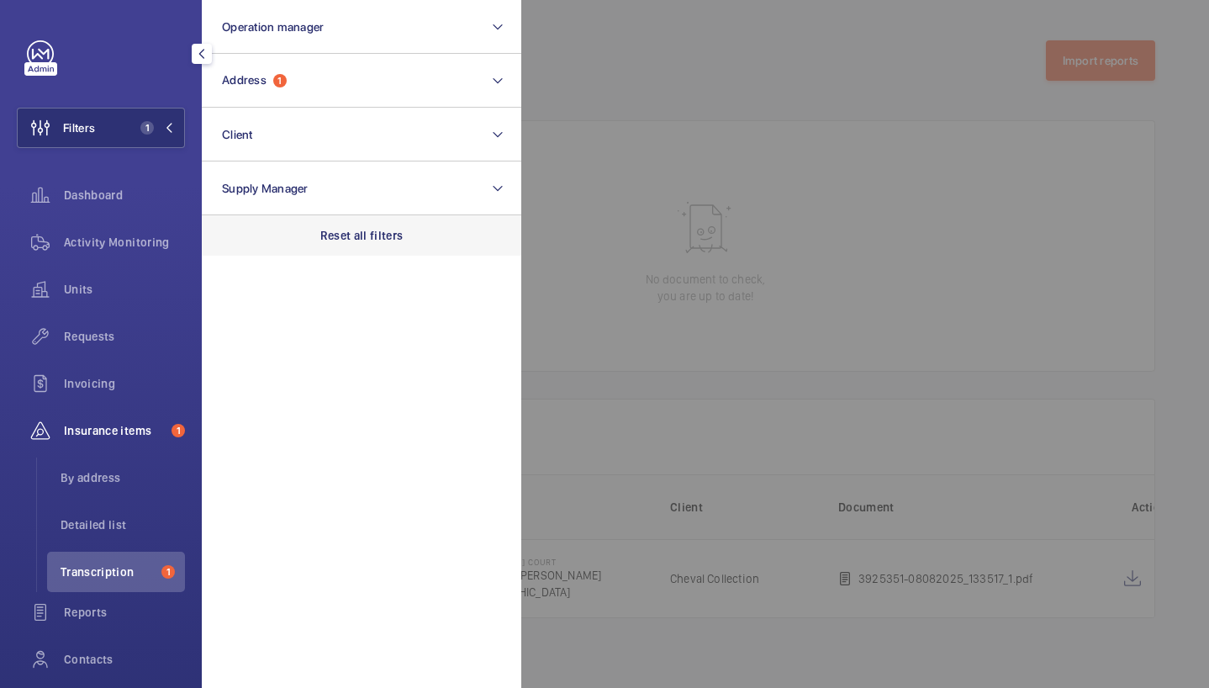
click at [379, 240] on p "Reset all filters" at bounding box center [361, 235] width 83 height 17
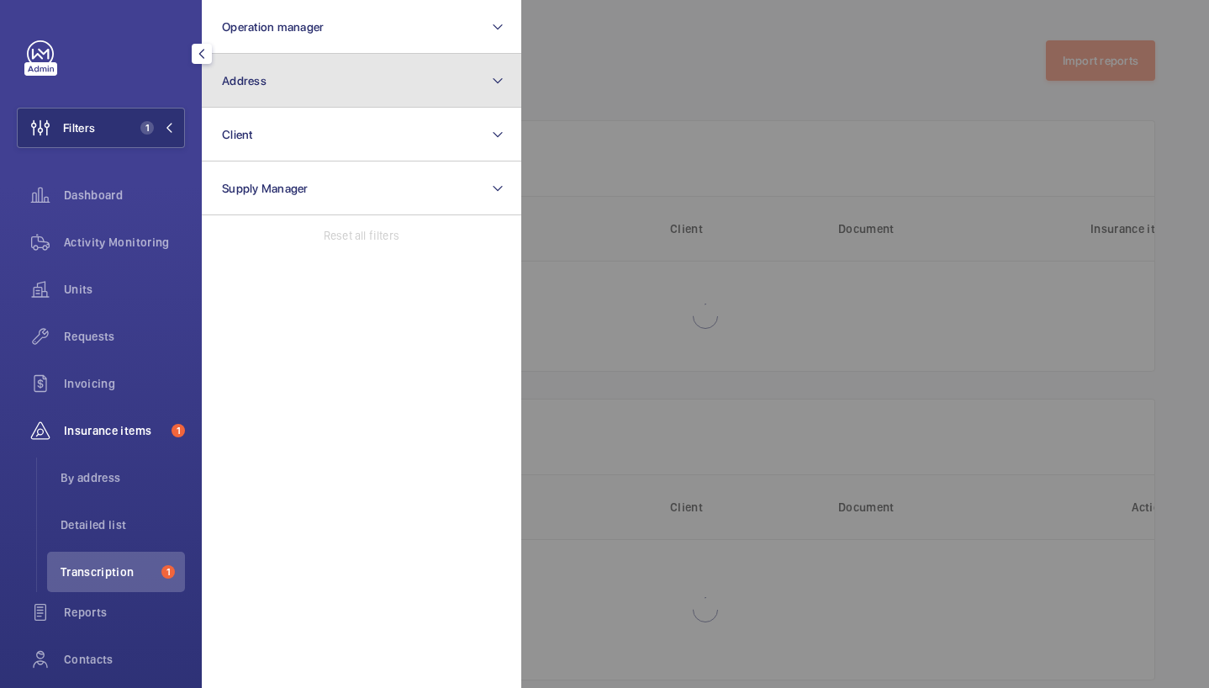
click at [331, 96] on button "Address" at bounding box center [361, 81] width 319 height 54
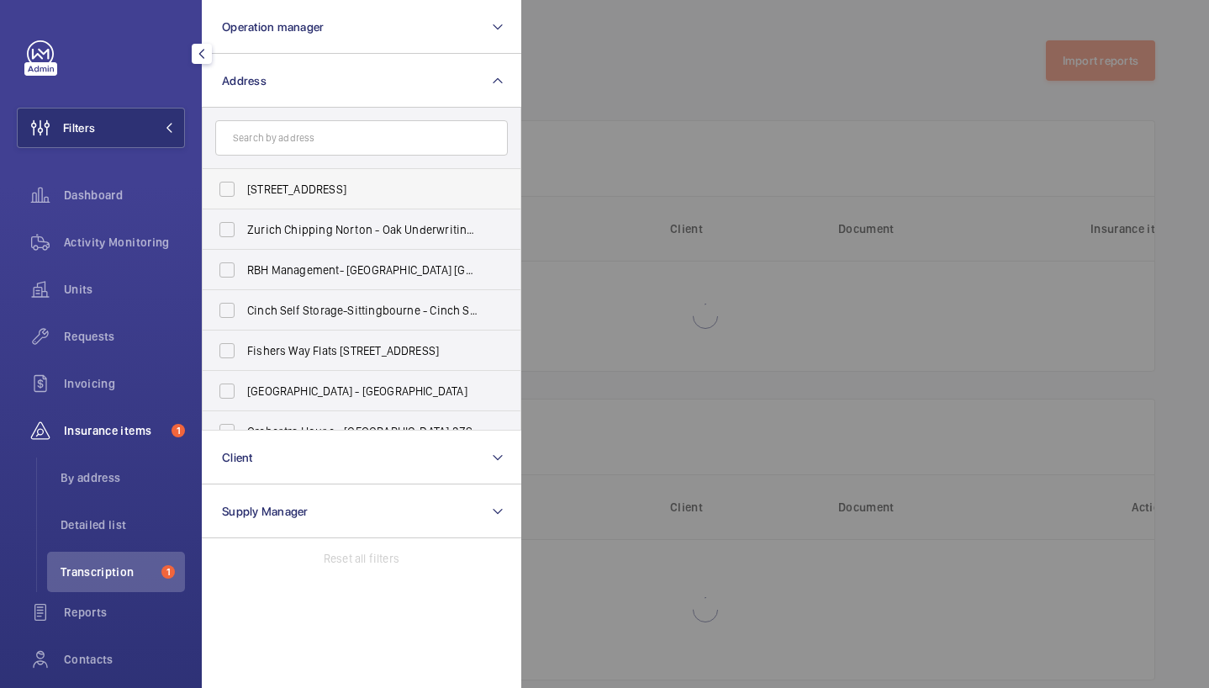
click at [326, 177] on label "[STREET_ADDRESS]" at bounding box center [349, 189] width 293 height 40
click at [244, 177] on input "[STREET_ADDRESS]" at bounding box center [227, 189] width 34 height 34
click at [229, 192] on label "[STREET_ADDRESS]" at bounding box center [349, 189] width 293 height 40
click at [229, 192] on input "[STREET_ADDRESS]" at bounding box center [227, 189] width 34 height 34
checkbox input "false"
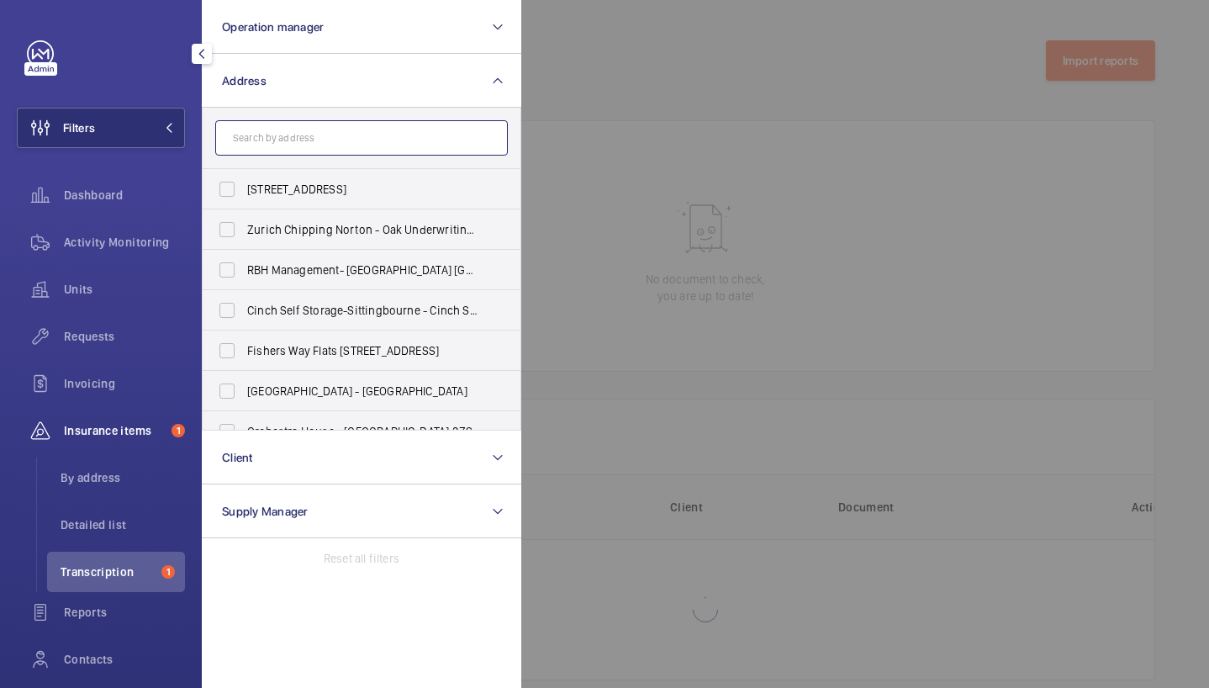
click at [324, 140] on input "text" at bounding box center [361, 137] width 293 height 35
paste input "SW7 3ES"
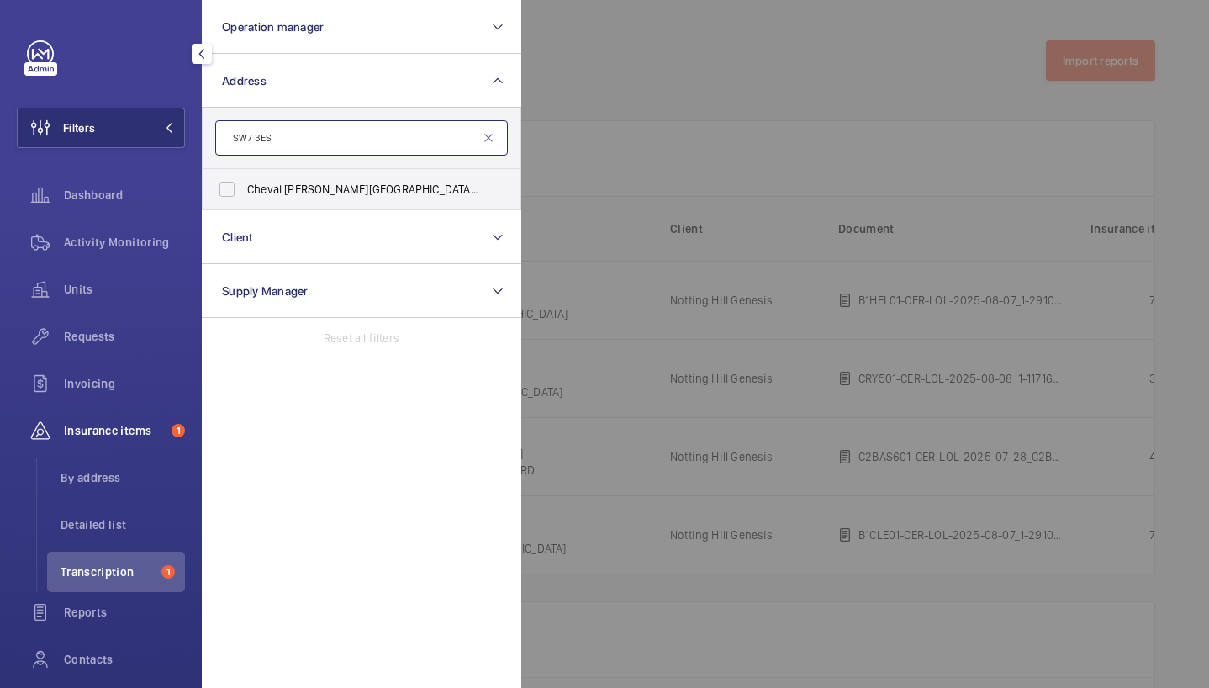
type input "SW7 3ES"
click at [433, 184] on span "Cheval [PERSON_NAME][GEOGRAPHIC_DATA] - [STREET_ADDRESS][PERSON_NAME]" at bounding box center [362, 189] width 231 height 17
click at [244, 184] on input "Cheval [PERSON_NAME][GEOGRAPHIC_DATA] - [STREET_ADDRESS][PERSON_NAME]" at bounding box center [227, 189] width 34 height 34
checkbox input "true"
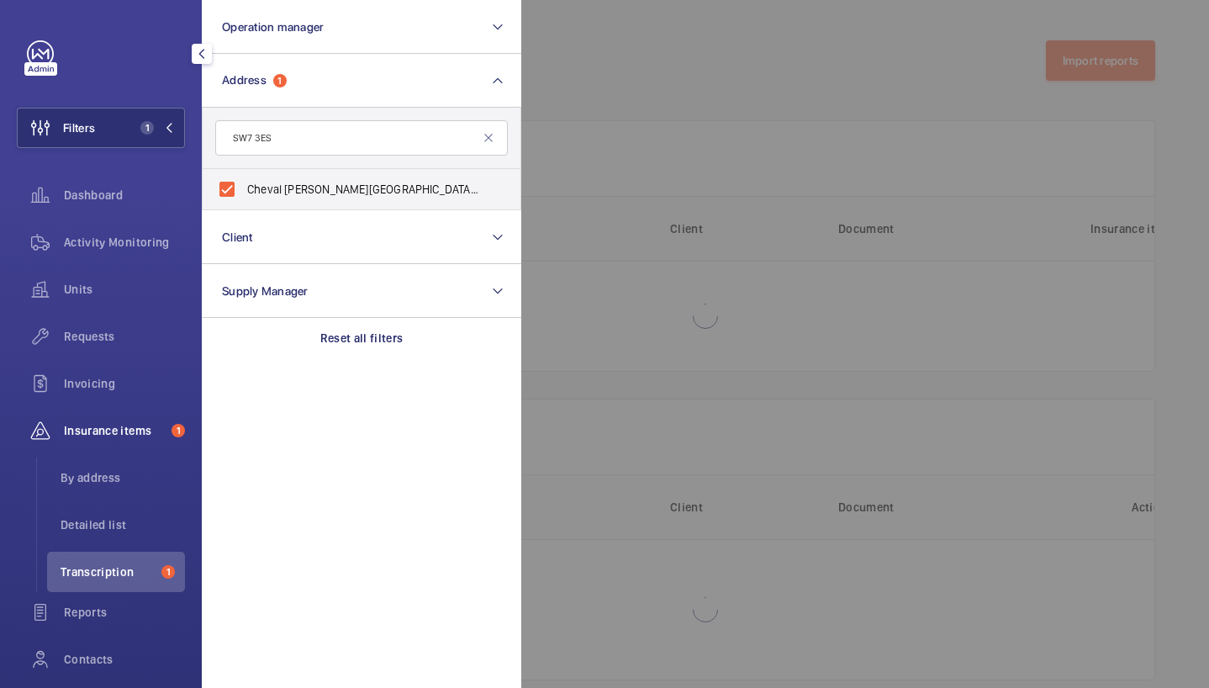
click at [846, 154] on div at bounding box center [1125, 344] width 1209 height 688
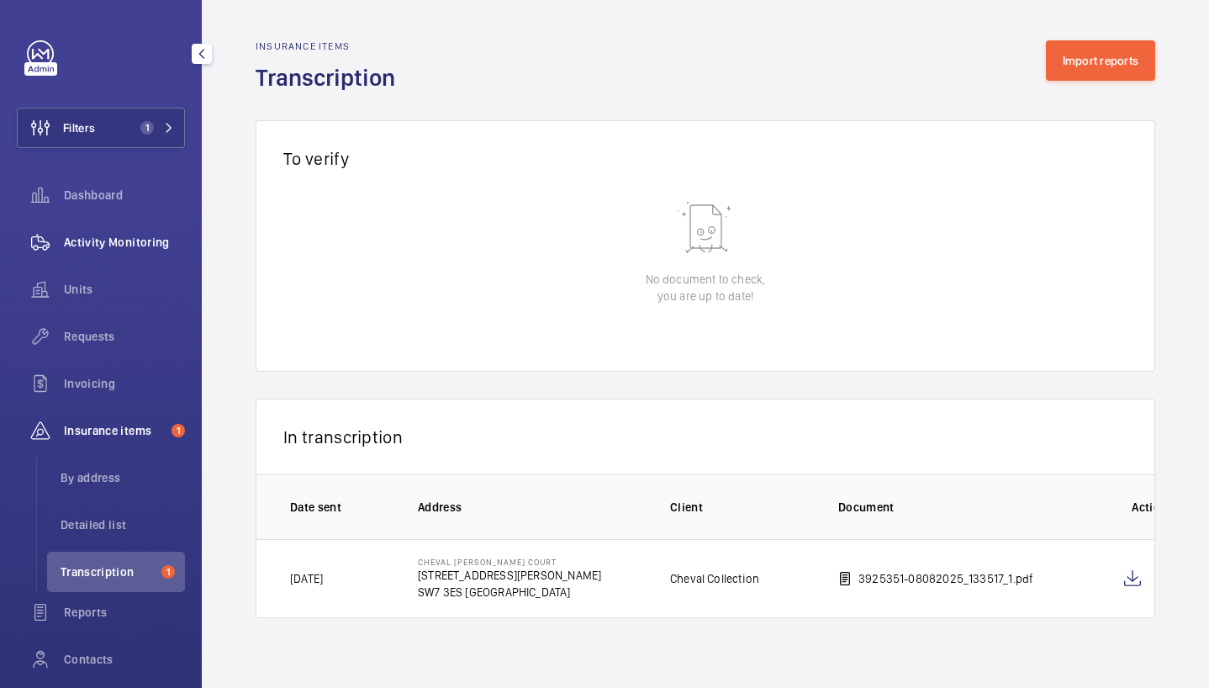
click at [146, 242] on span "Activity Monitoring" at bounding box center [124, 242] width 121 height 17
